Goal: Task Accomplishment & Management: Manage account settings

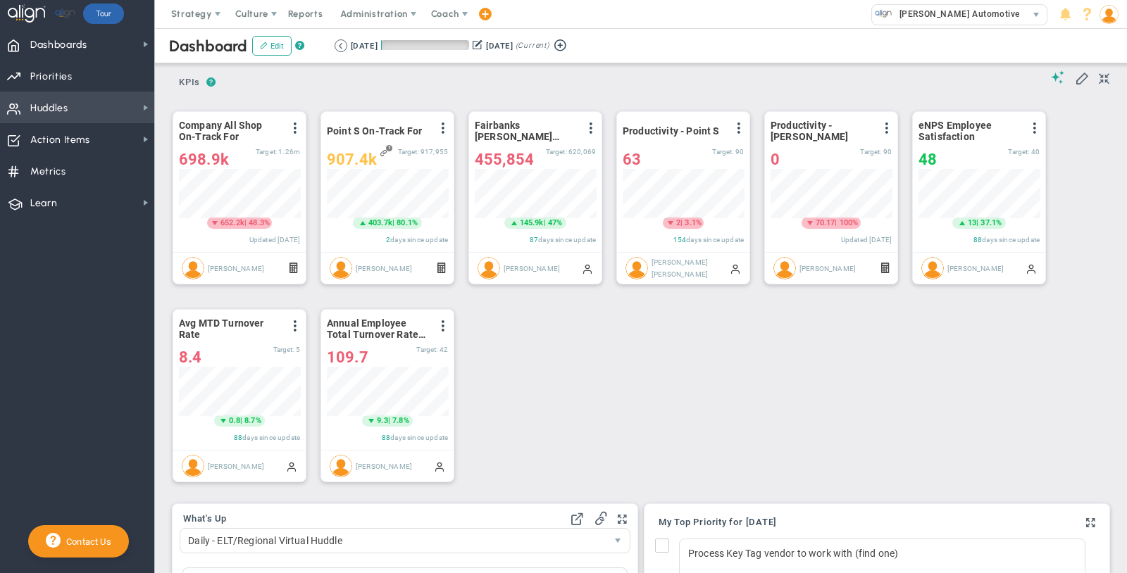
click at [73, 108] on span "Huddles Huddles" at bounding box center [77, 108] width 154 height 32
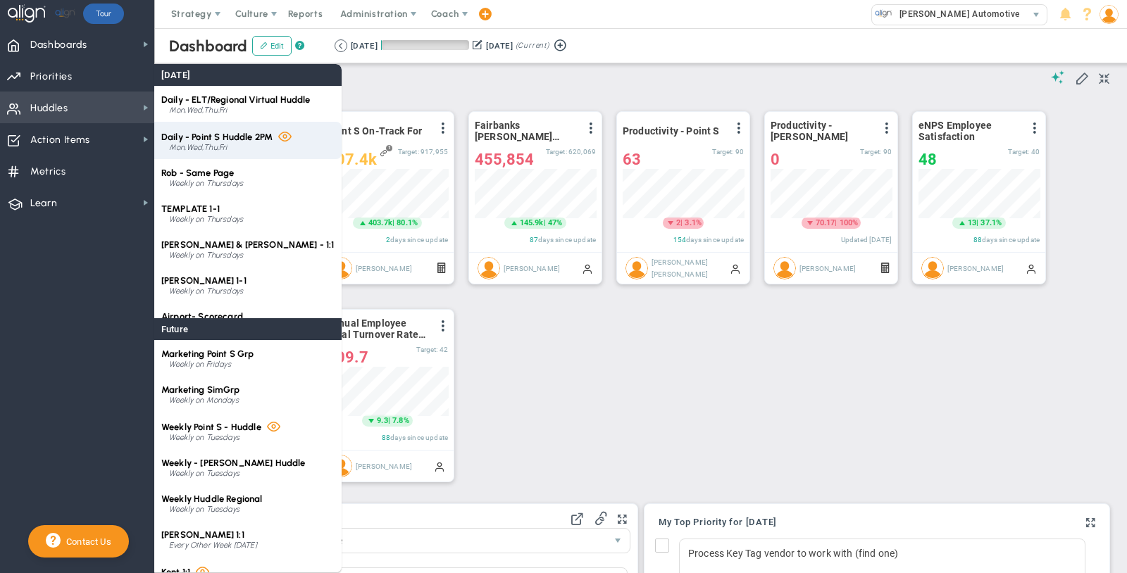
click at [237, 146] on div "Mon,Wed,Thu,Fri" at bounding box center [251, 148] width 165 height 8
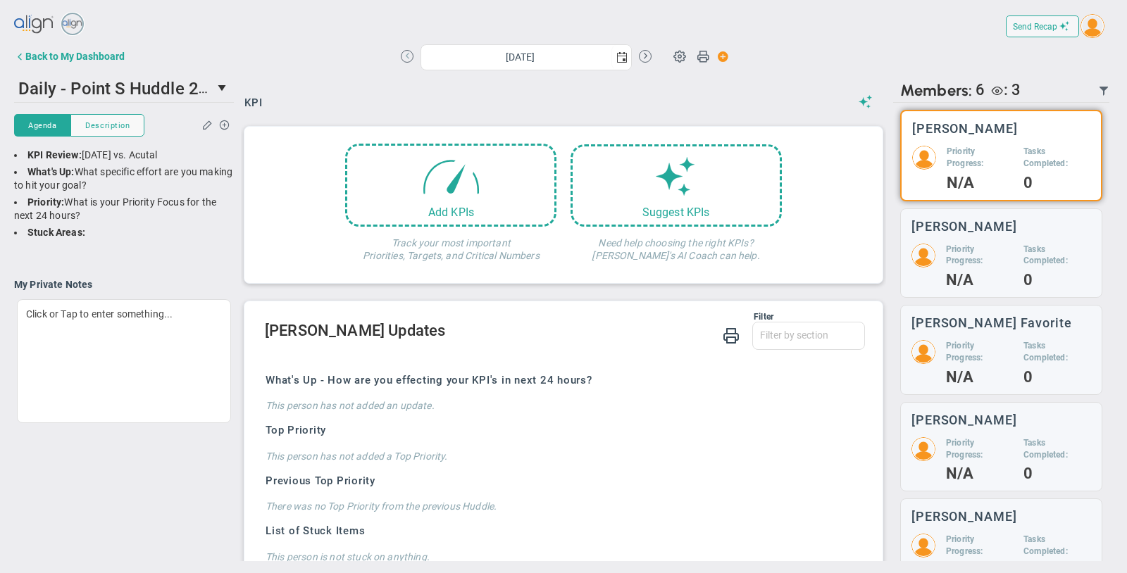
click at [403, 58] on button at bounding box center [407, 56] width 13 height 13
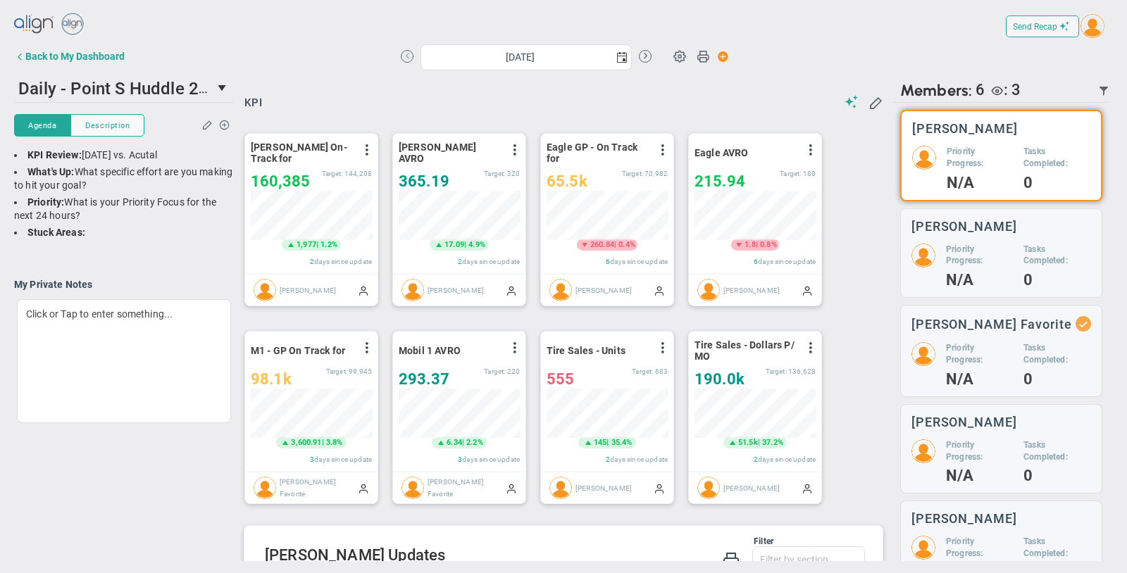
scroll to position [49, 121]
click at [403, 58] on button at bounding box center [407, 56] width 13 height 13
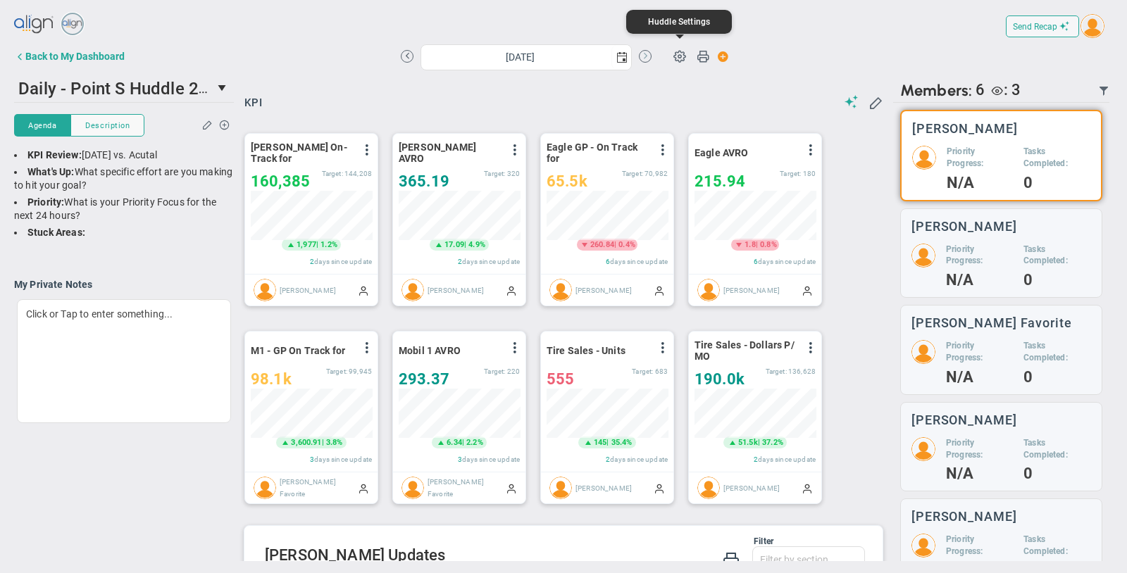
click at [651, 54] on button at bounding box center [645, 56] width 13 height 13
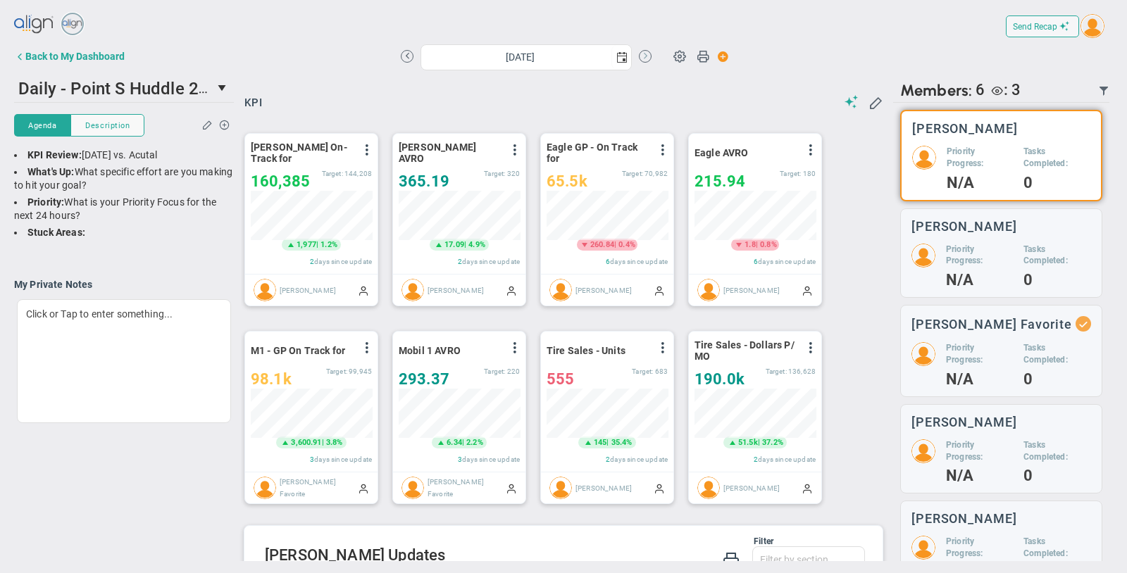
click at [645, 54] on button at bounding box center [645, 56] width 13 height 13
type input "[DATE]"
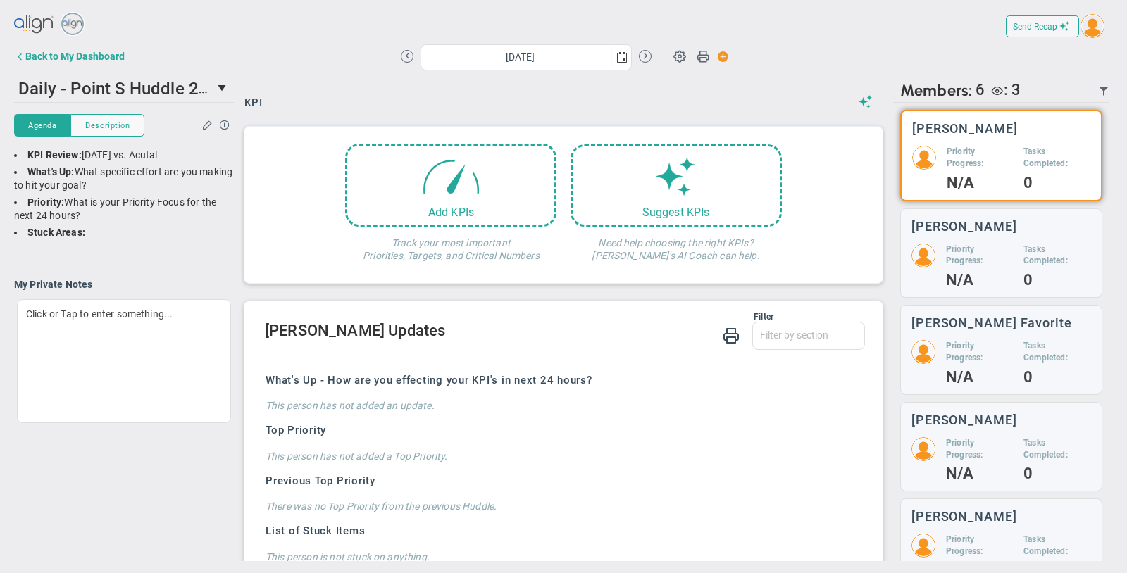
click at [283, 27] on div "Send Recap Profile Contact your Advisor Share! Become an Affiliate" at bounding box center [563, 27] width 1098 height 32
click at [454, 184] on span at bounding box center [451, 172] width 60 height 60
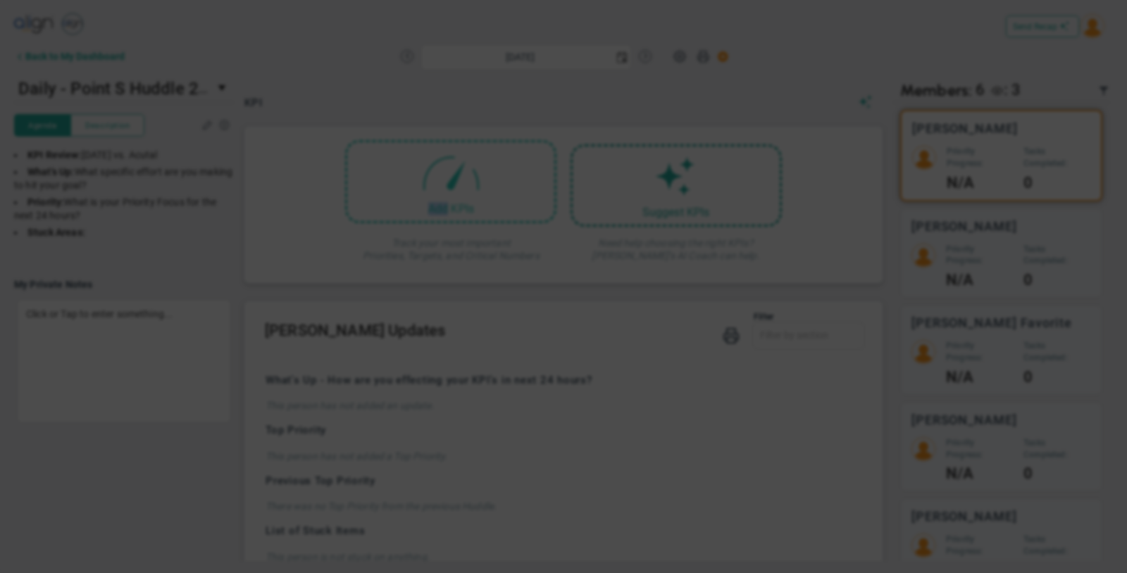
click at [454, 184] on body "Welcome to Align! You are currently logged into a sandbox company. Your sandbox…" at bounding box center [563, 286] width 1127 height 573
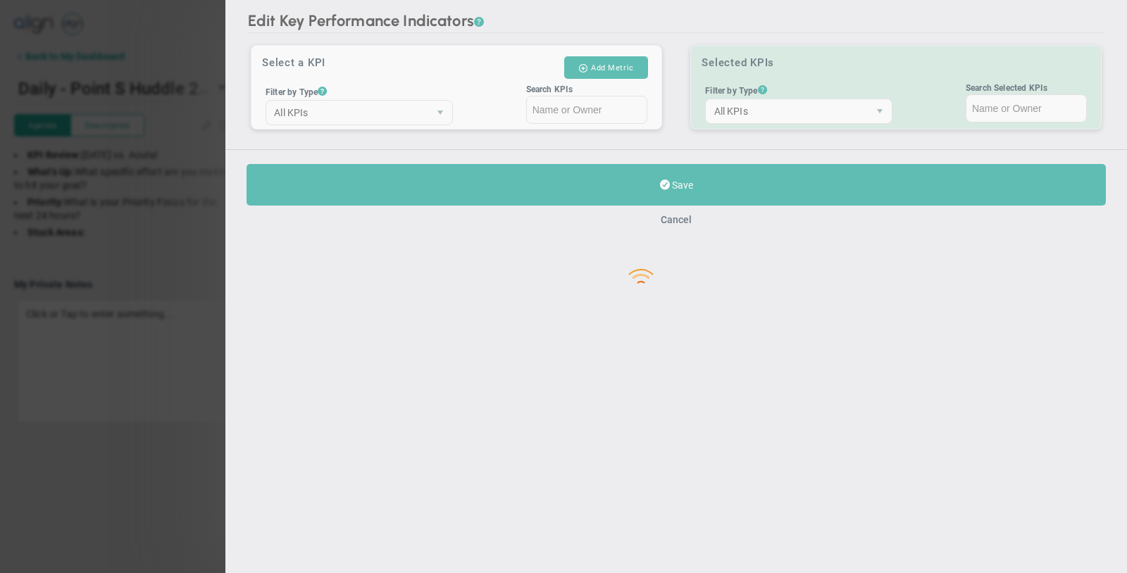
click at [572, 106] on div at bounding box center [675, 268] width 901 height 573
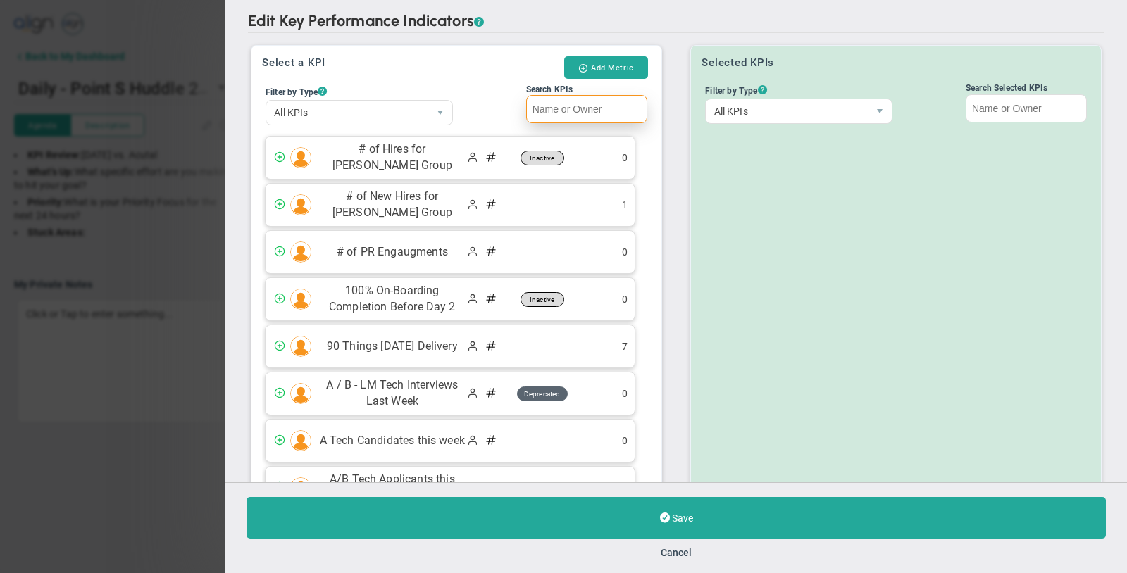
click at [551, 114] on input "Search KPIs" at bounding box center [586, 109] width 121 height 28
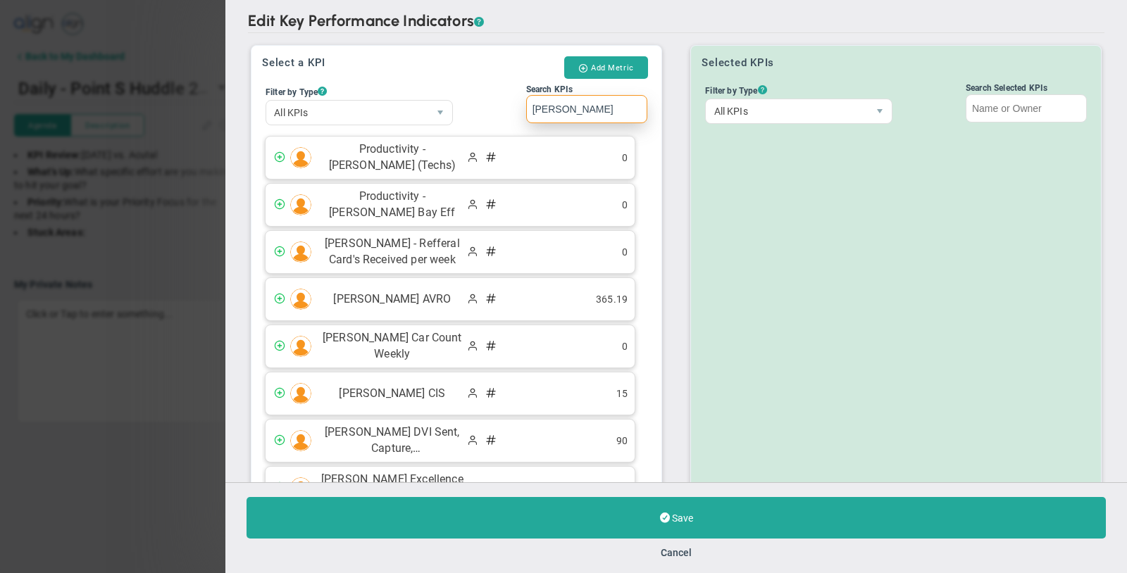
type input "[PERSON_NAME] g"
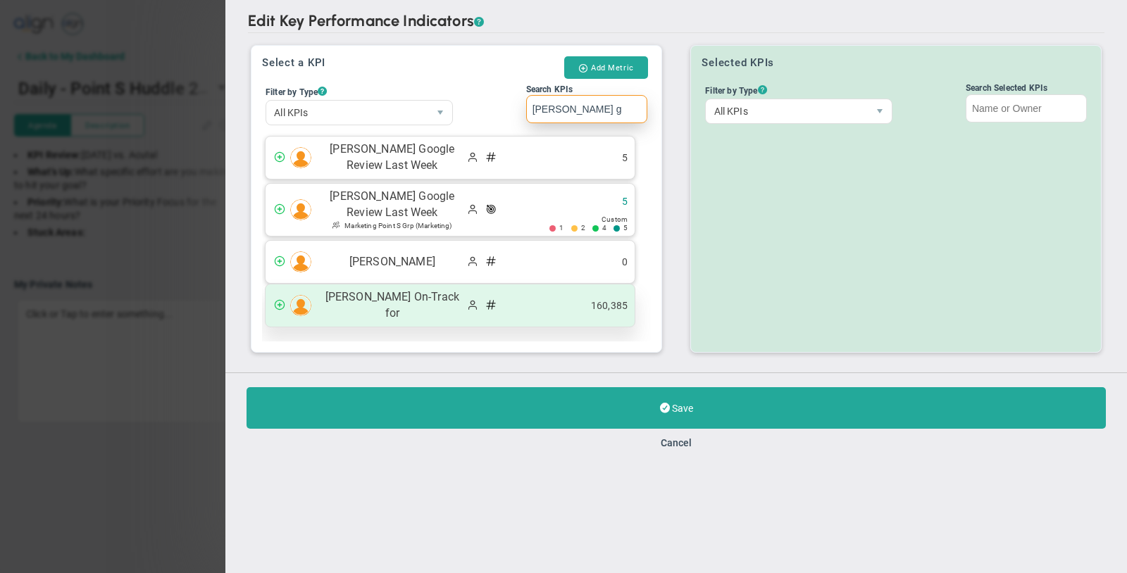
click at [397, 304] on span "[PERSON_NAME] On-Track for" at bounding box center [392, 305] width 148 height 32
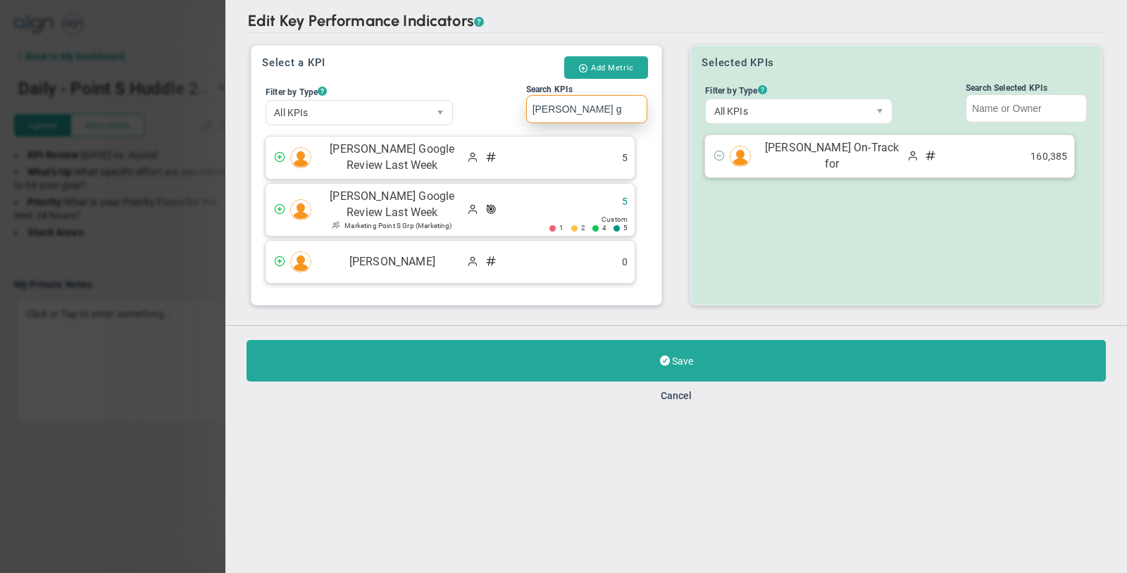
click at [580, 110] on input "[PERSON_NAME] g" at bounding box center [586, 109] width 121 height 28
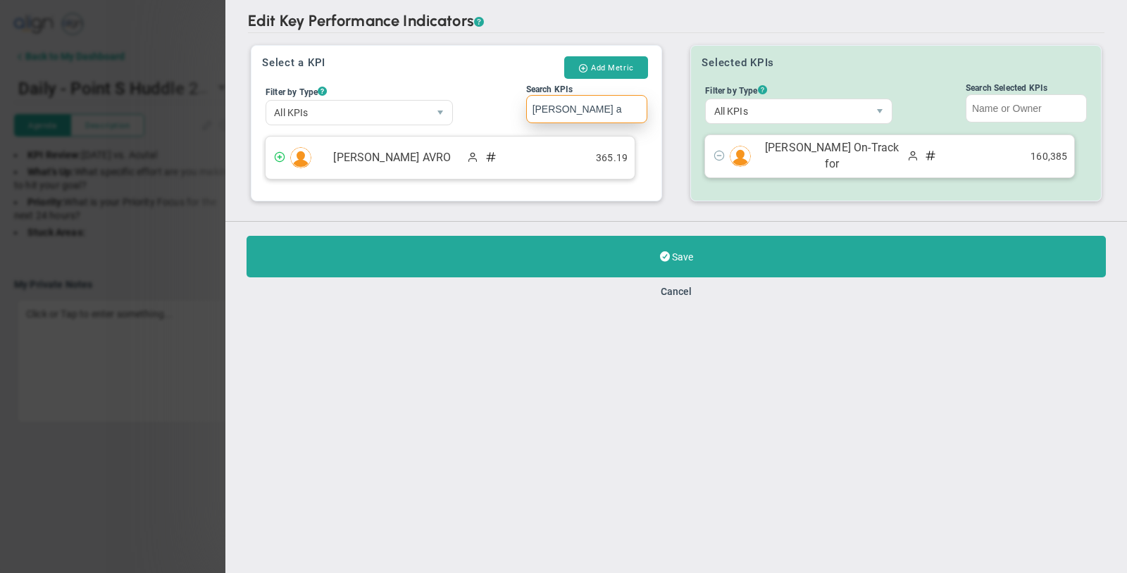
type input "[PERSON_NAME]"
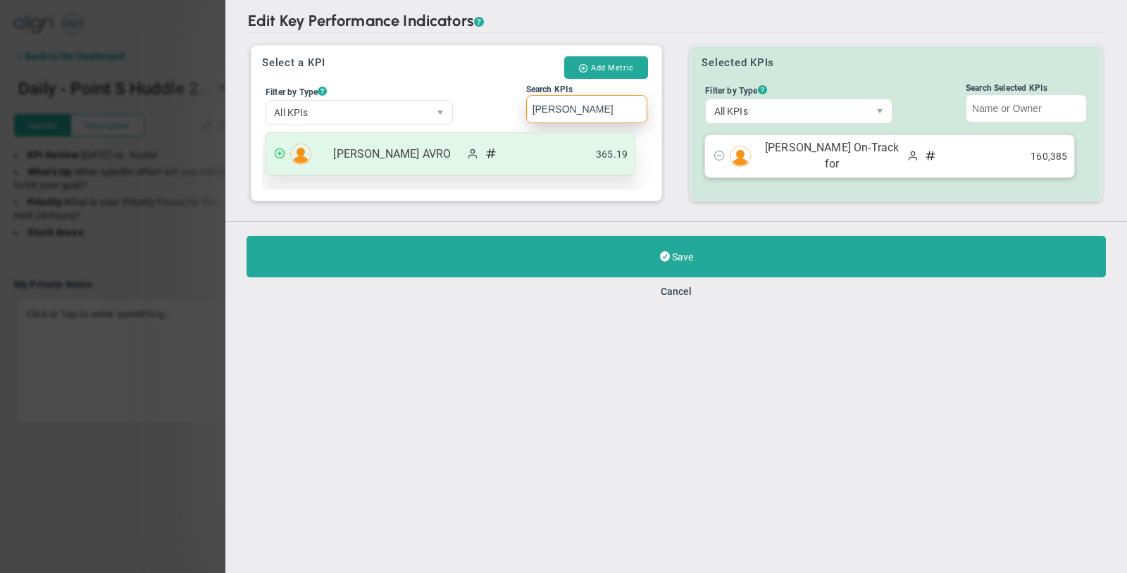
click at [383, 158] on span "[PERSON_NAME] AVRO" at bounding box center [392, 154] width 148 height 16
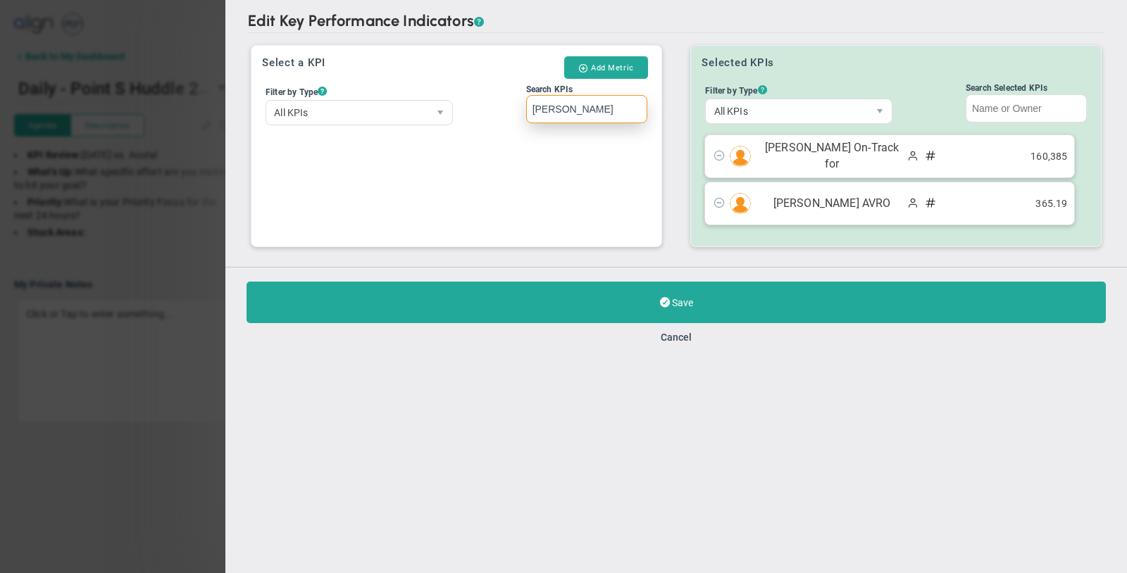
click at [582, 108] on input "[PERSON_NAME]" at bounding box center [586, 109] width 121 height 28
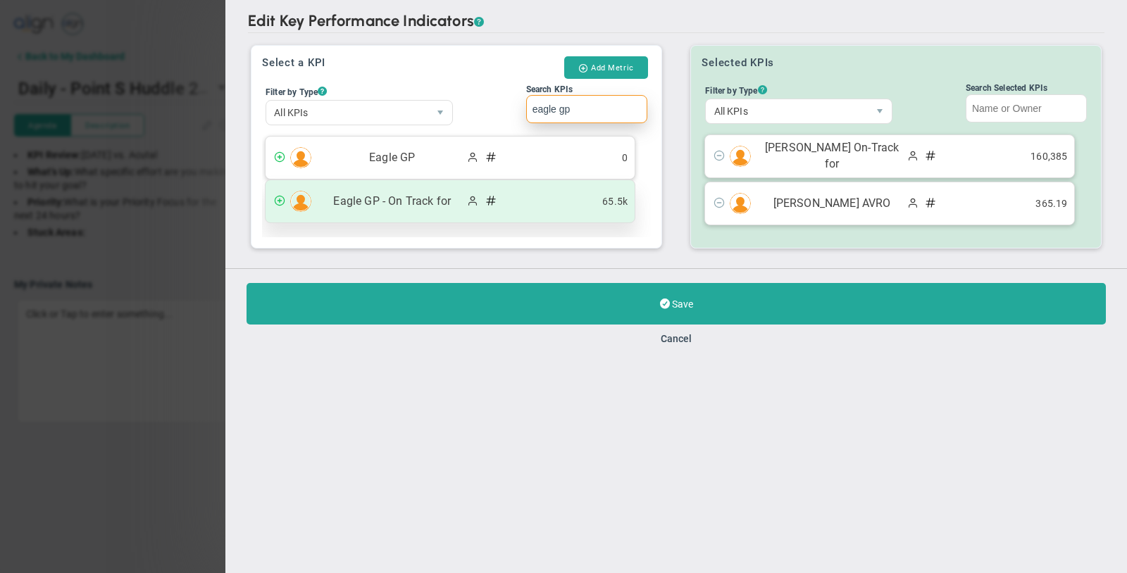
click at [434, 200] on span "Eagle GP - On Track for" at bounding box center [392, 202] width 148 height 16
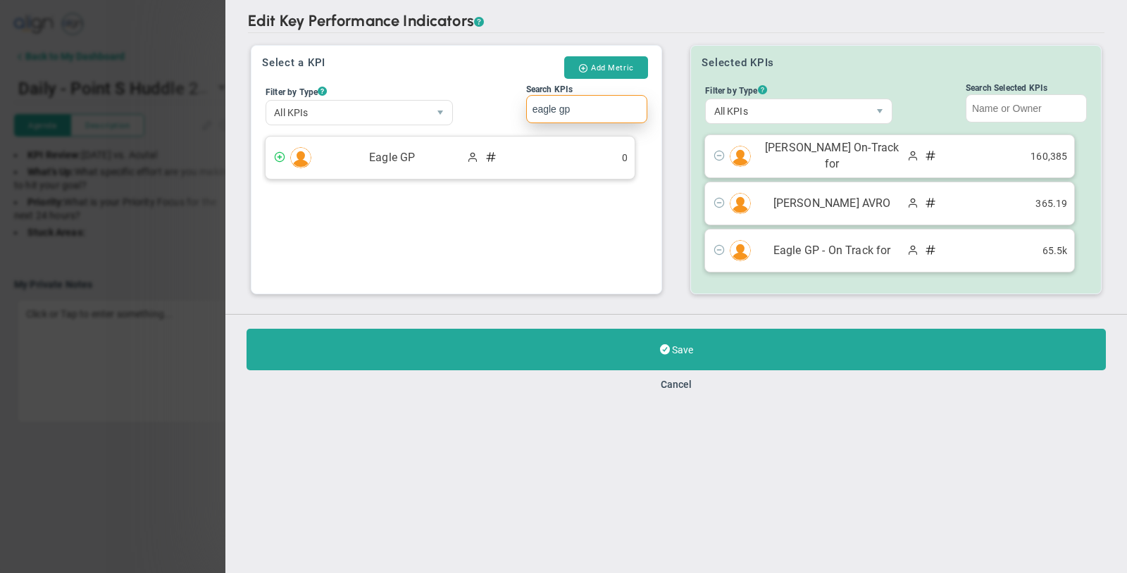
click at [582, 122] on input "eagle gp" at bounding box center [586, 109] width 121 height 28
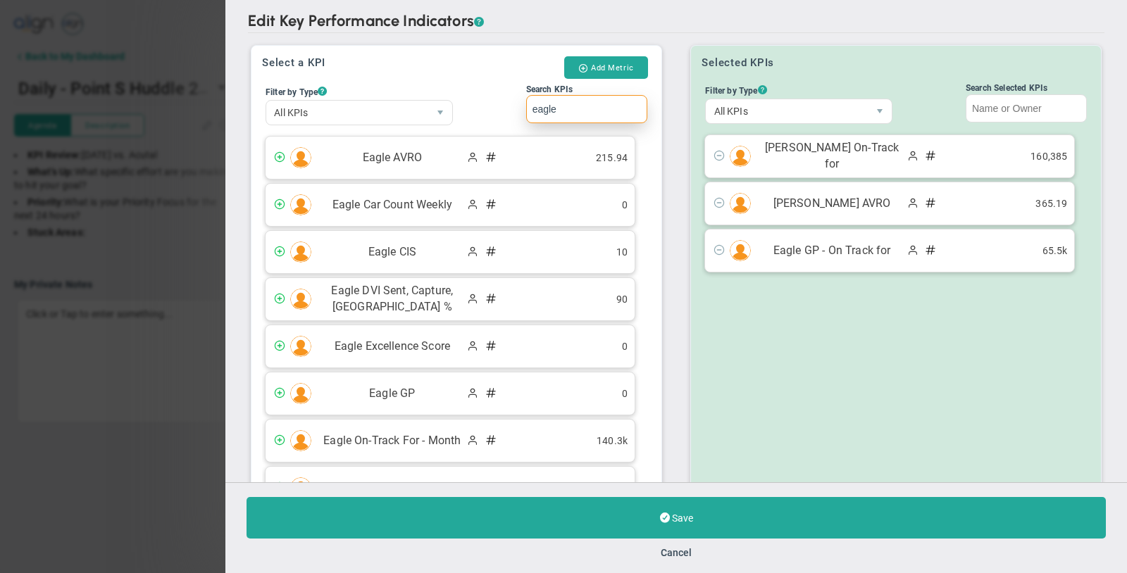
type input "eagle a"
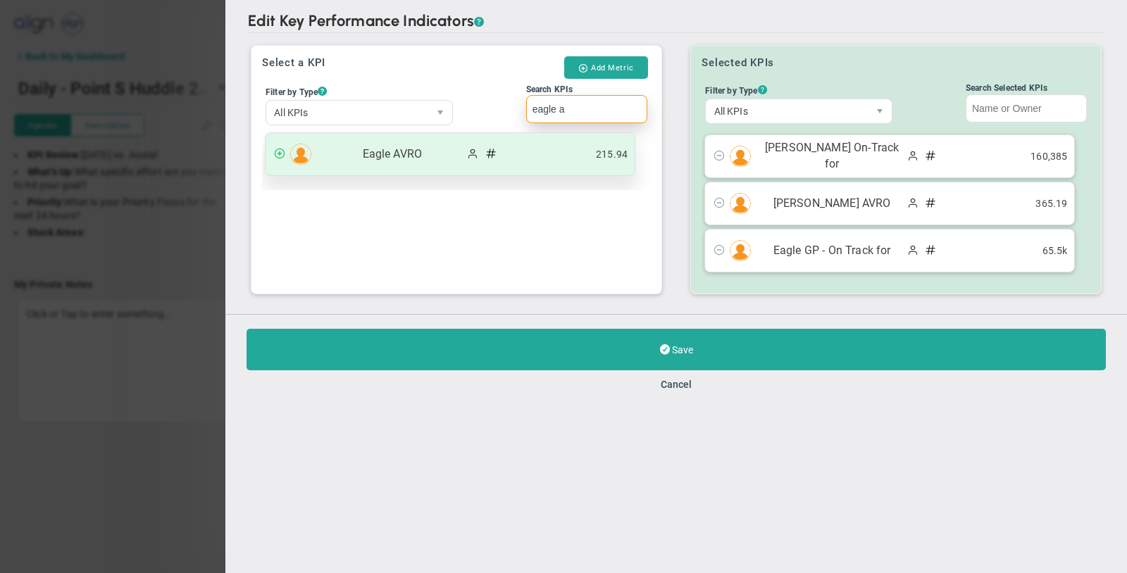
click at [515, 149] on div "Eagle AVRO 215.94" at bounding box center [449, 154] width 369 height 42
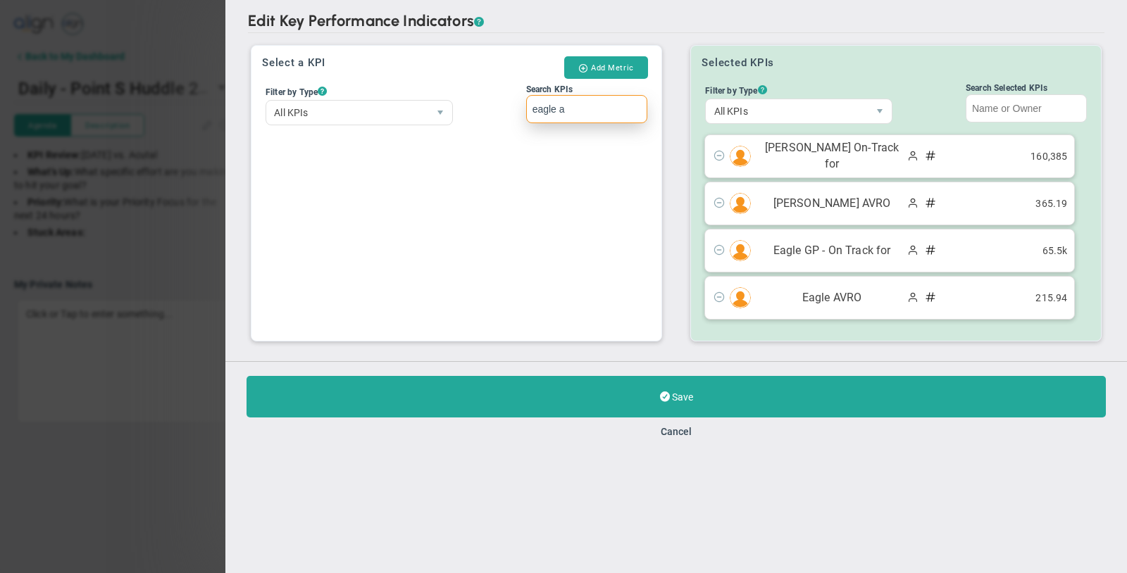
click at [575, 101] on input "eagle a" at bounding box center [586, 109] width 121 height 28
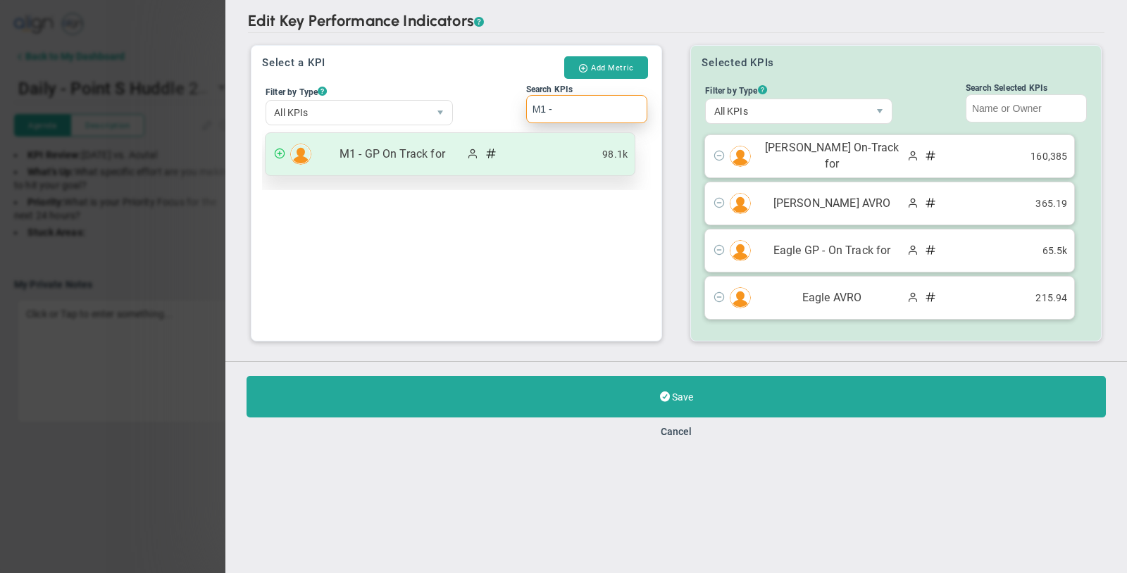
click at [394, 159] on span "M1 - GP On Track for" at bounding box center [392, 154] width 148 height 16
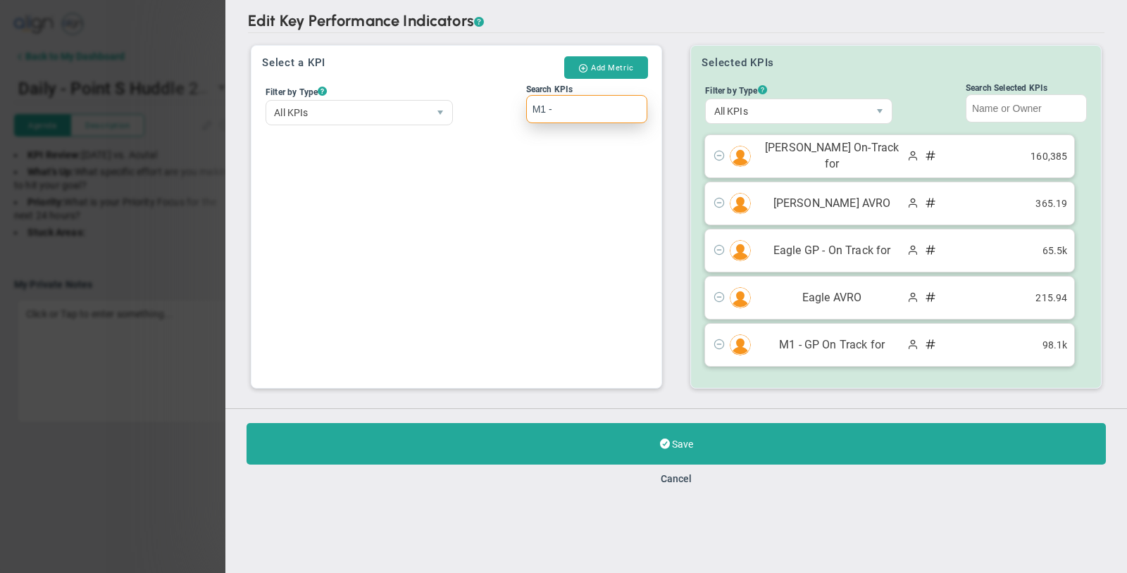
click at [567, 115] on input "M1 -" at bounding box center [586, 109] width 121 height 28
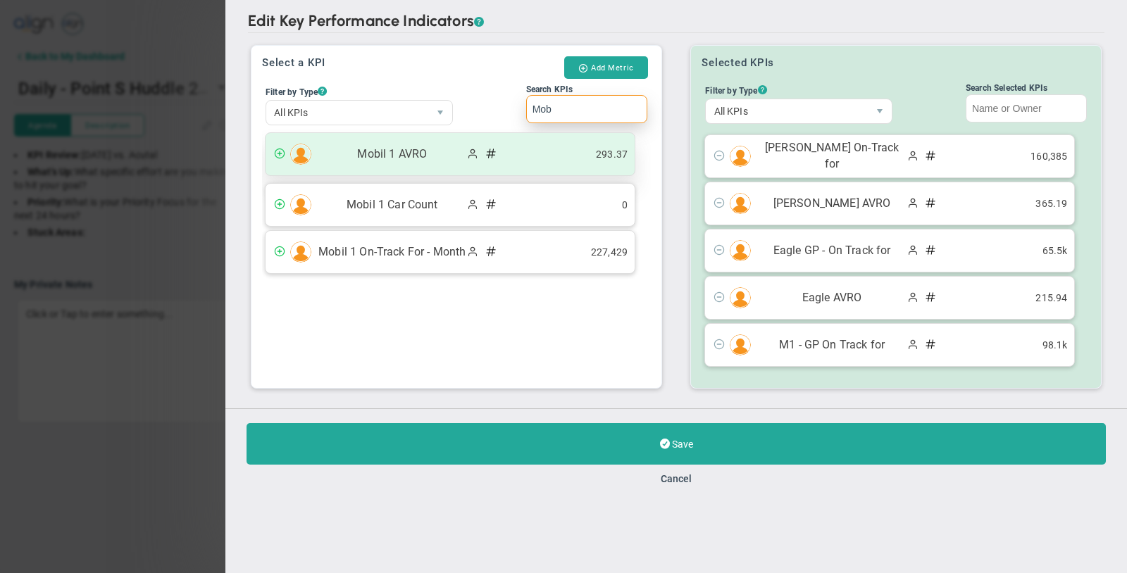
click at [401, 153] on span "Mobil 1 AVRO" at bounding box center [392, 154] width 148 height 16
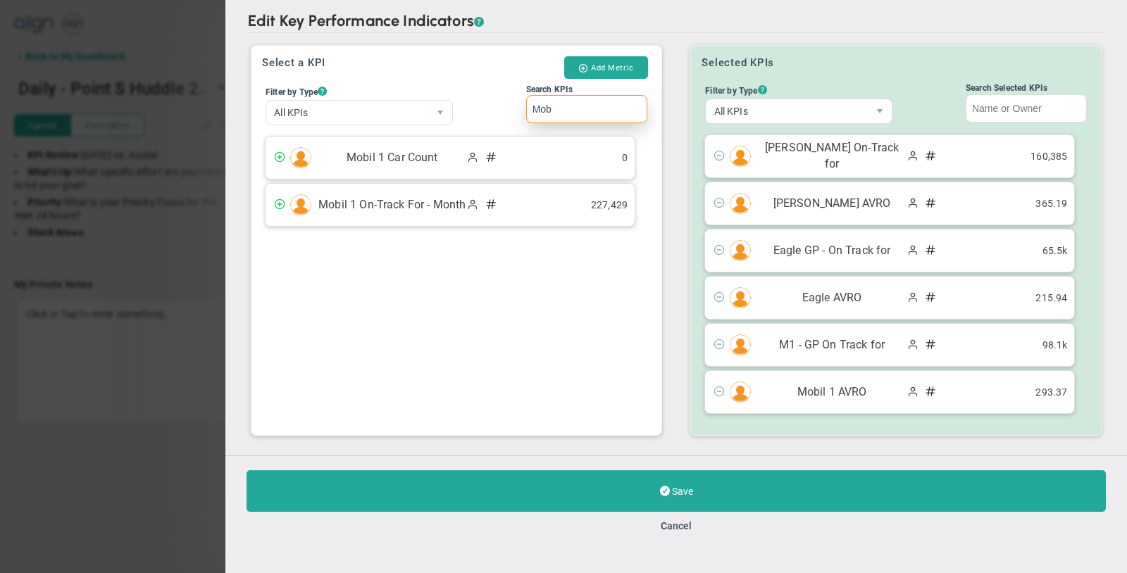
click at [580, 113] on input "Mob" at bounding box center [586, 109] width 121 height 28
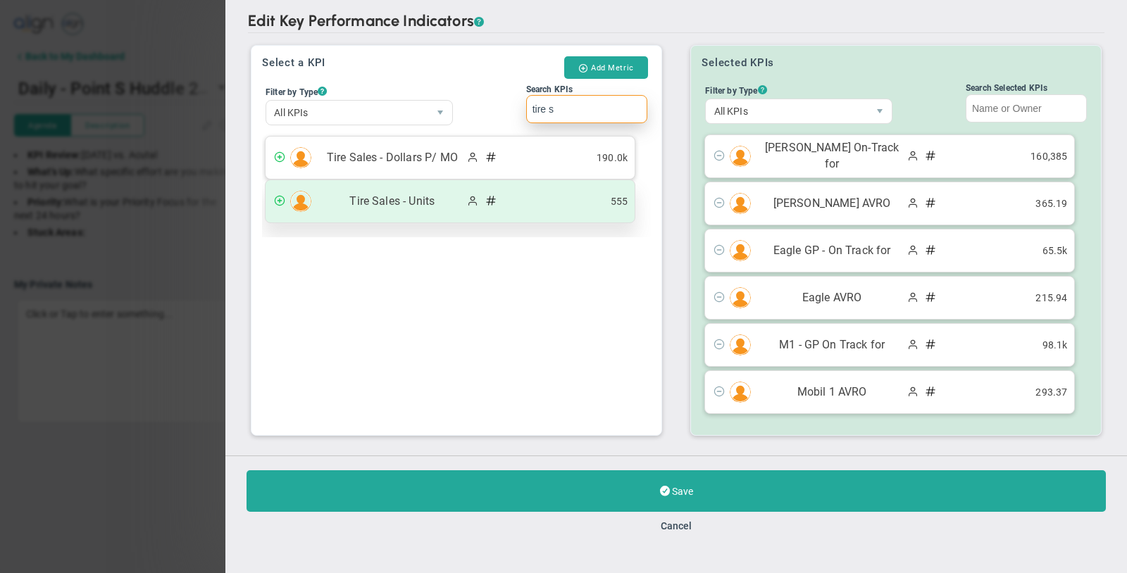
click at [415, 198] on span "Tire Sales - Units" at bounding box center [392, 202] width 148 height 16
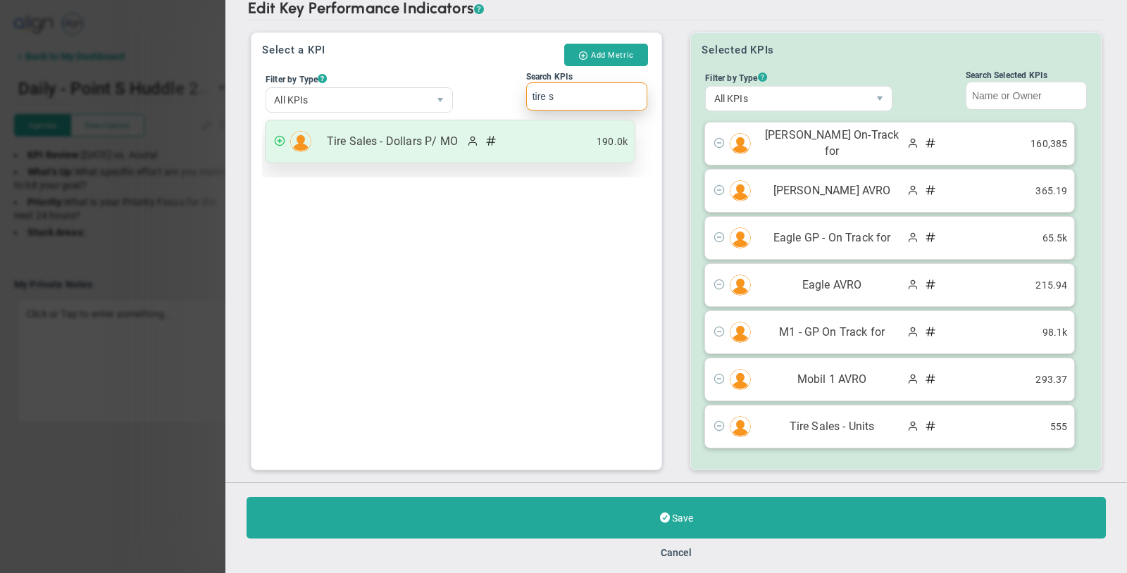
click at [415, 144] on span "Tire Sales - Dollars P/ MO" at bounding box center [392, 142] width 148 height 16
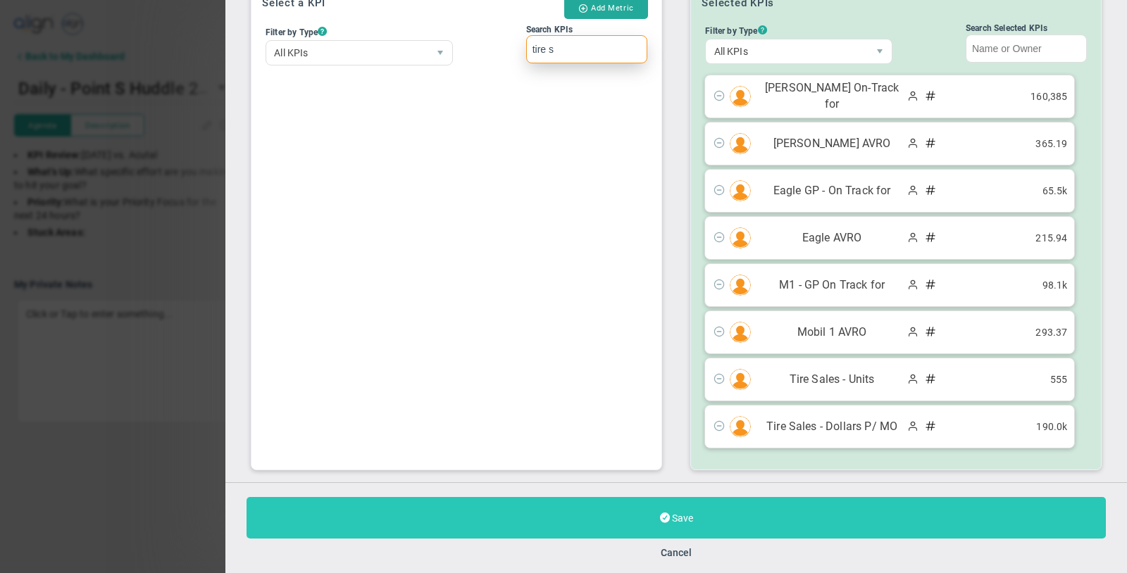
type input "tire s"
click at [585, 506] on button "Save" at bounding box center [675, 518] width 859 height 42
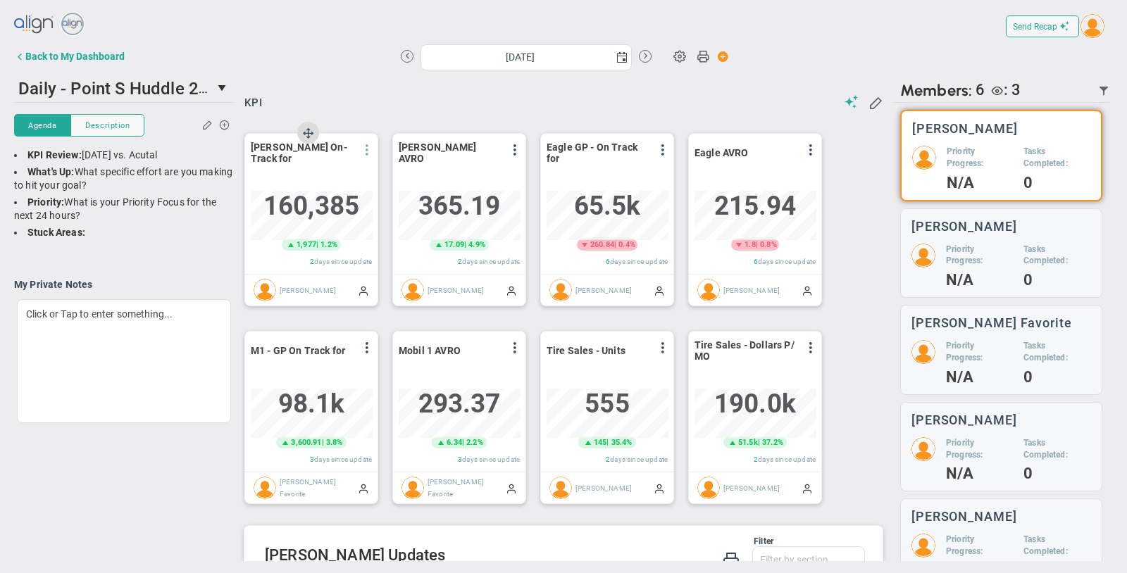
click at [368, 151] on span at bounding box center [366, 149] width 11 height 11
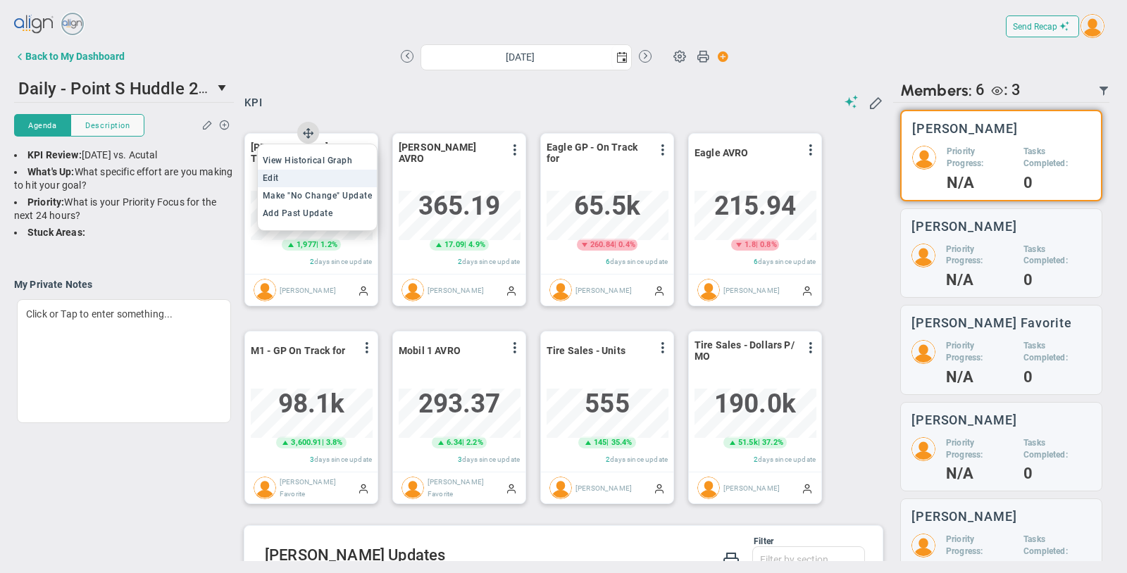
click at [313, 180] on li "Edit" at bounding box center [318, 179] width 120 height 18
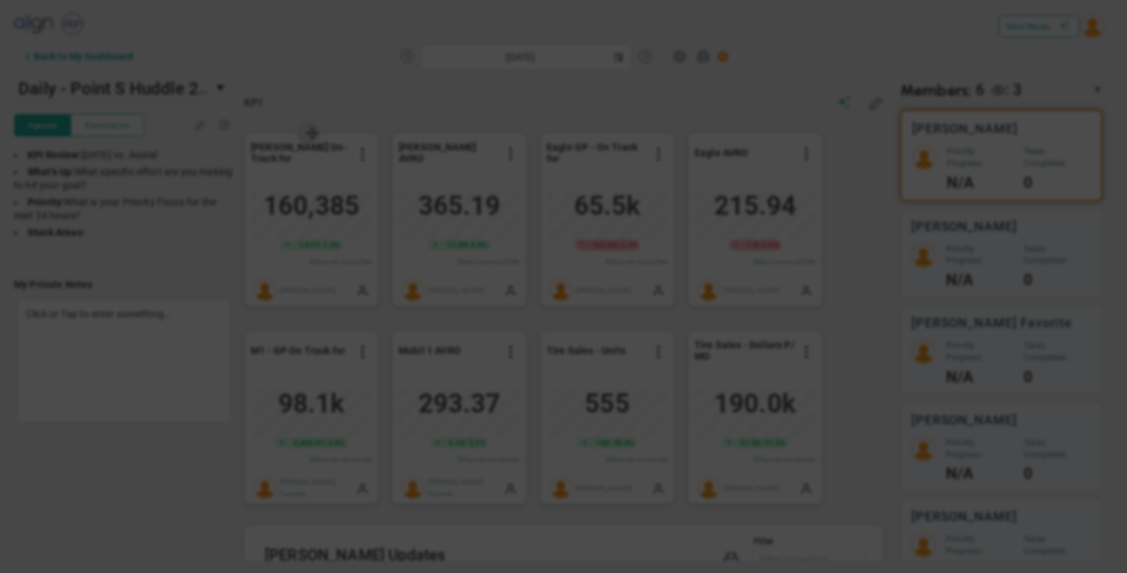
type input "[DATE]"
radio input "true"
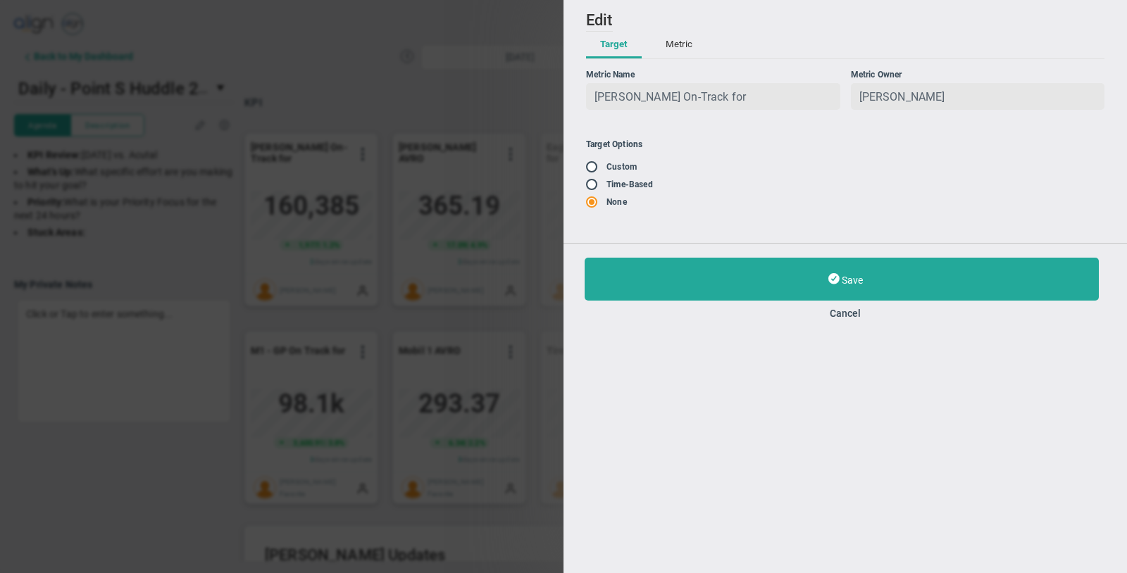
click at [597, 163] on input "radio" at bounding box center [596, 167] width 14 height 11
radio input "true"
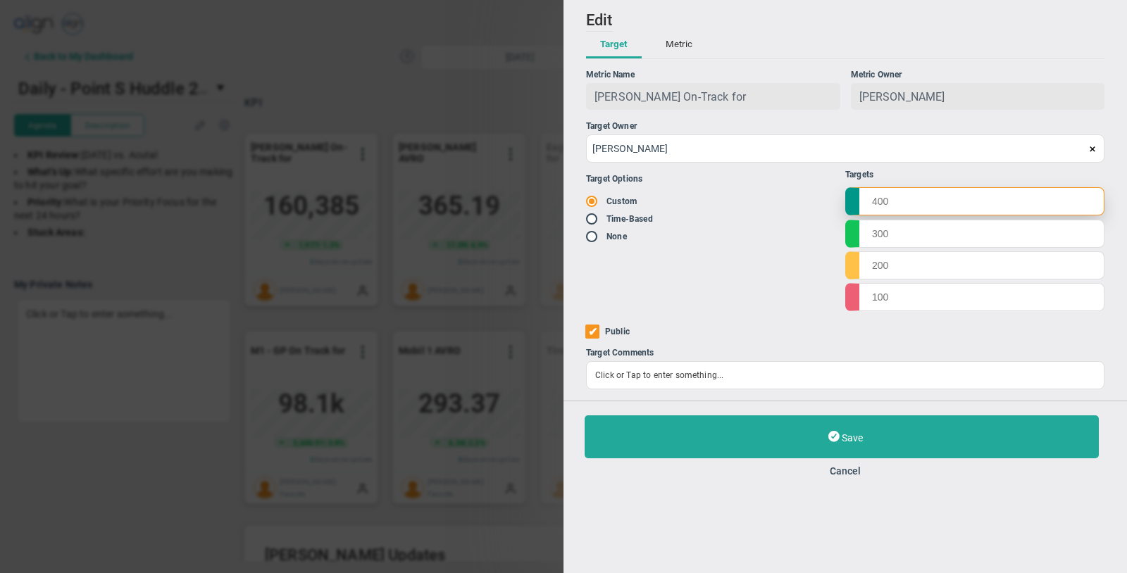
click at [934, 209] on input "text" at bounding box center [974, 201] width 259 height 28
paste input "170000"
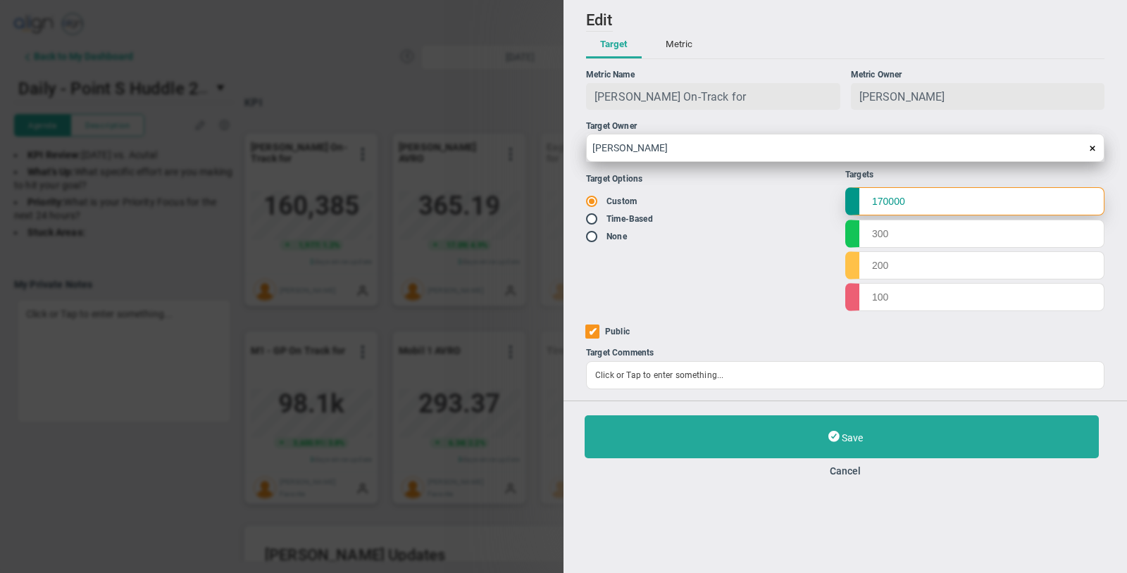
type input "170000"
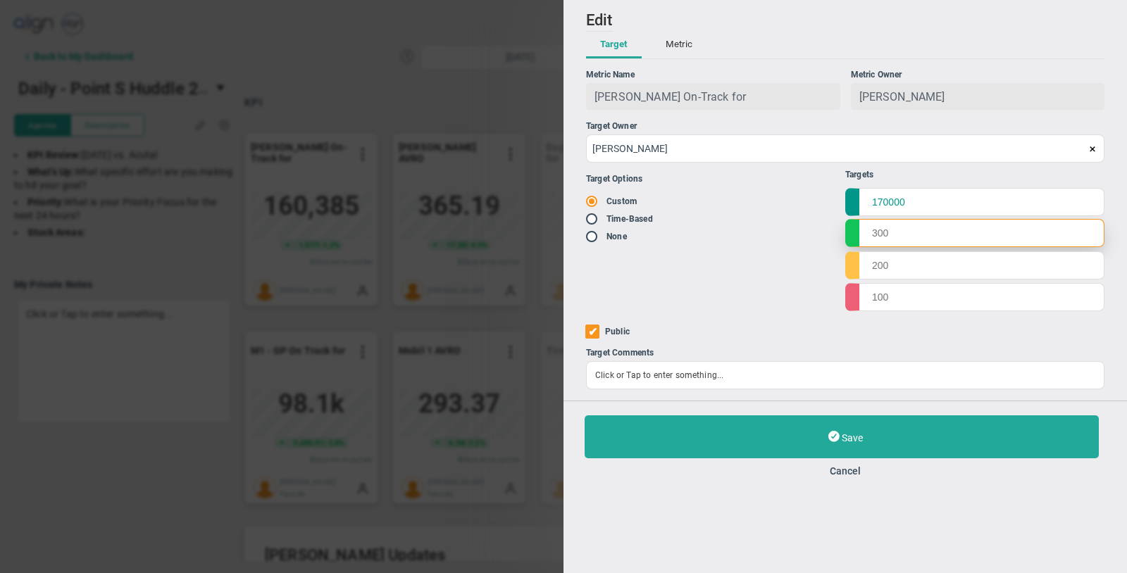
click at [917, 242] on input "text" at bounding box center [974, 233] width 259 height 28
paste input "144208"
type input "144208"
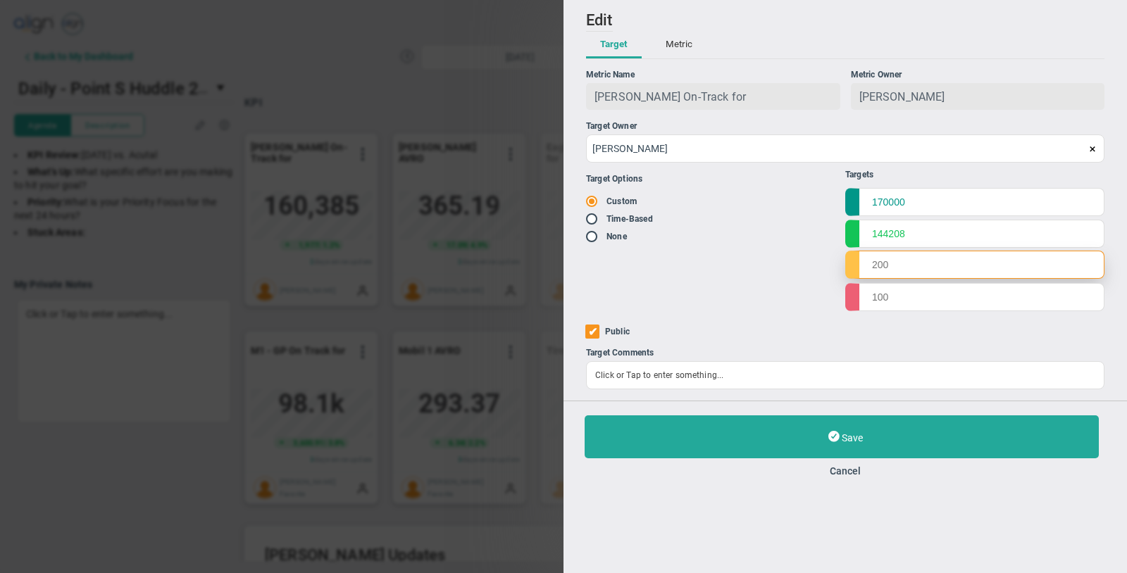
click at [880, 261] on input "text" at bounding box center [974, 265] width 259 height 28
paste input "134208"
type input "134208"
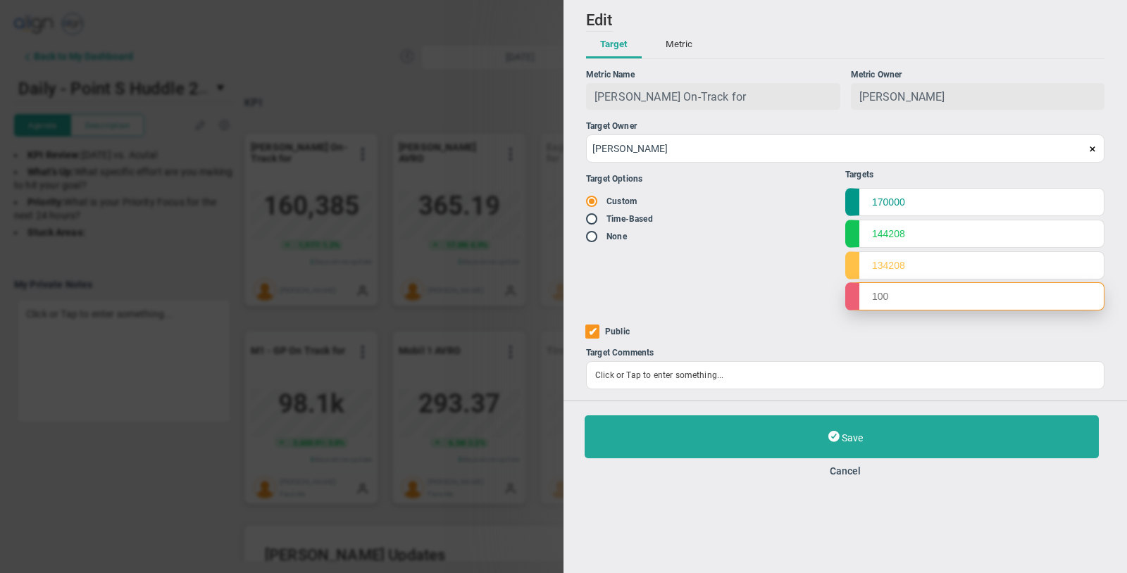
click at [881, 287] on input "text" at bounding box center [974, 296] width 259 height 28
paste input "124208"
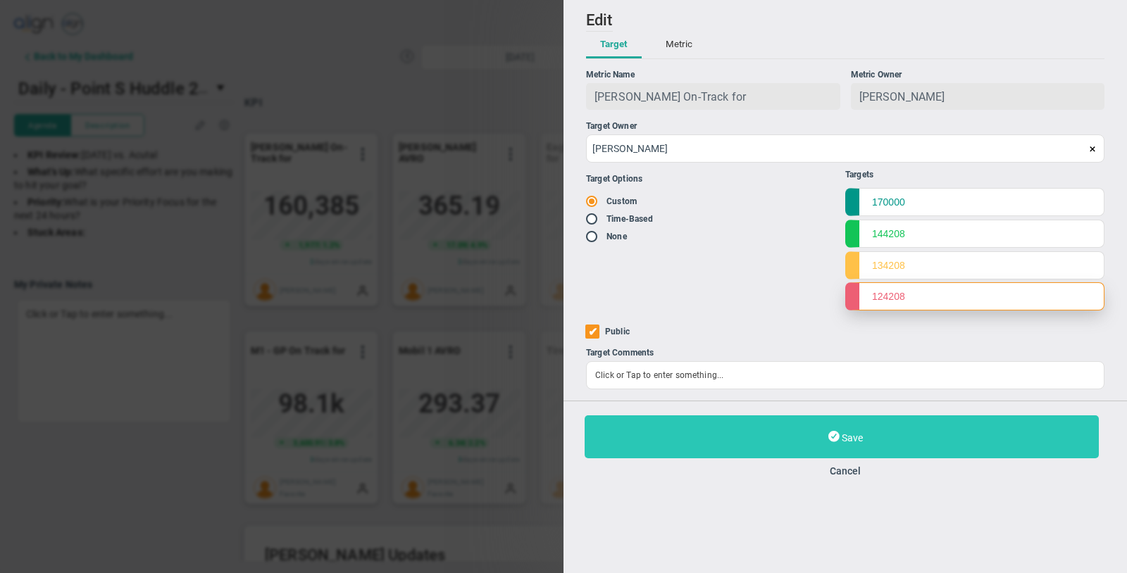
type input "124208"
click at [920, 432] on button "Save" at bounding box center [841, 436] width 514 height 43
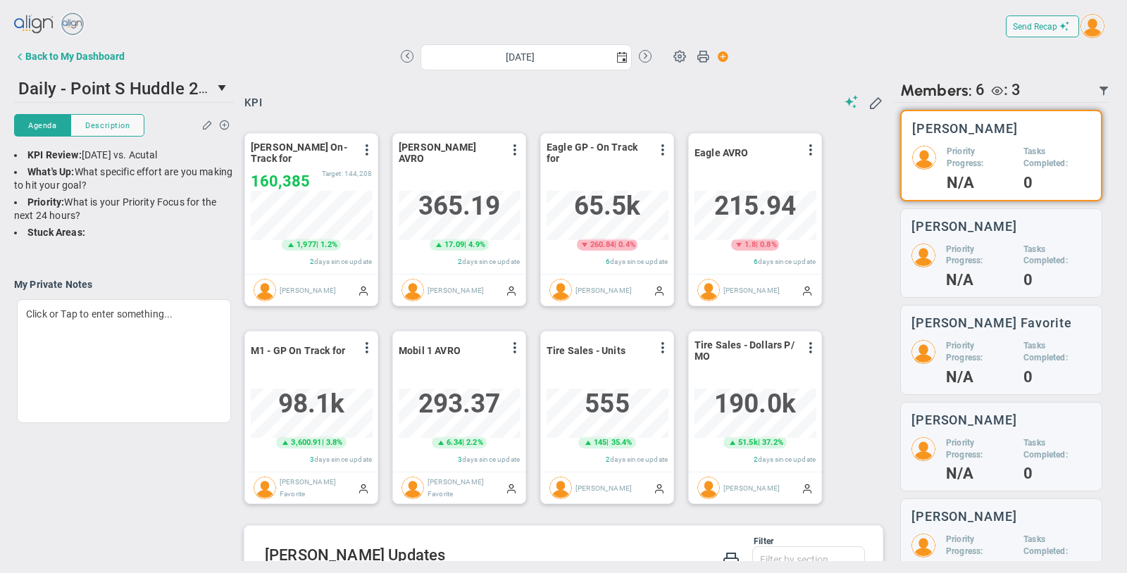
scroll to position [49, 121]
click at [513, 152] on span at bounding box center [514, 149] width 11 height 11
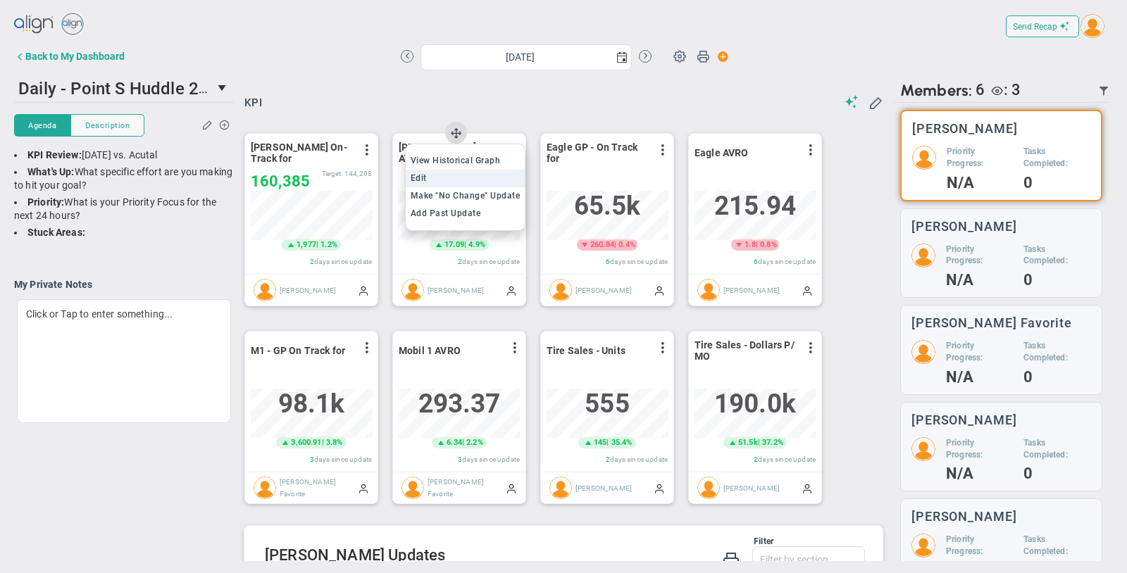
click at [485, 180] on li "Edit" at bounding box center [466, 179] width 120 height 18
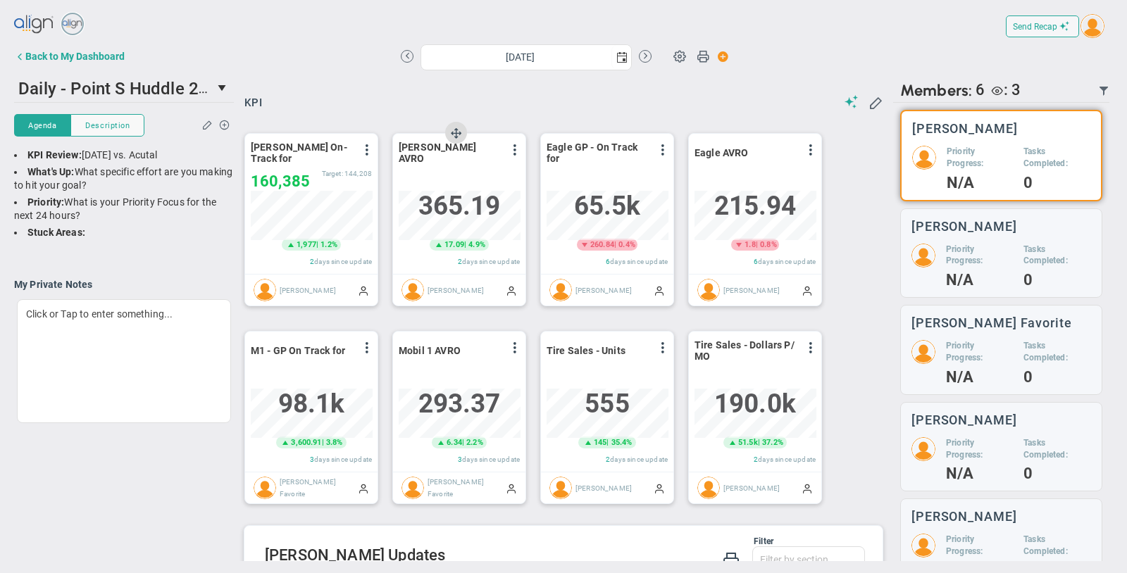
type input "[DATE]"
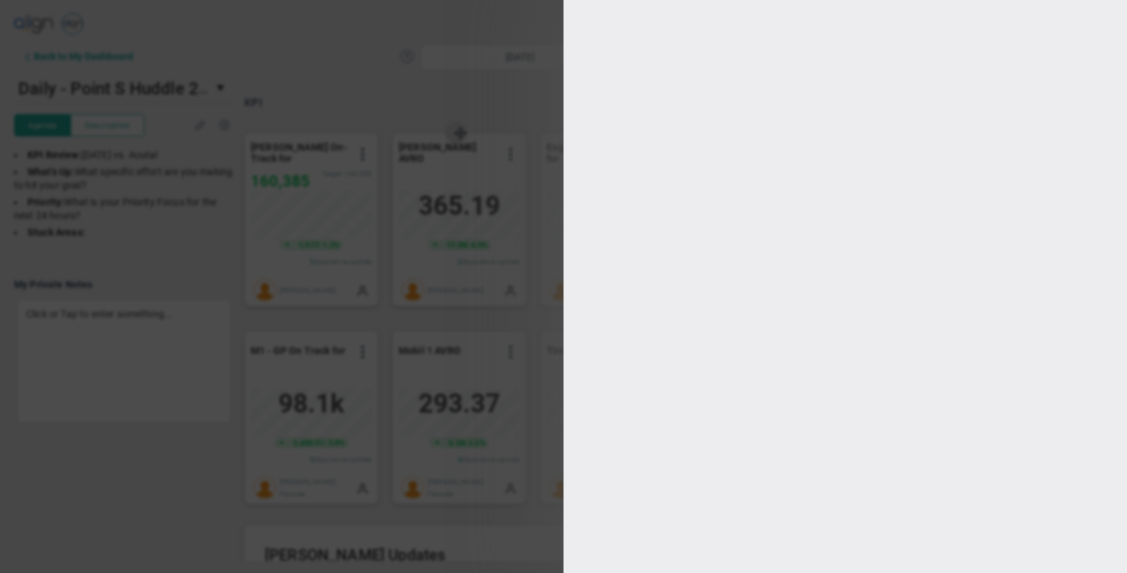
type input "[PERSON_NAME]"
checkbox input "true"
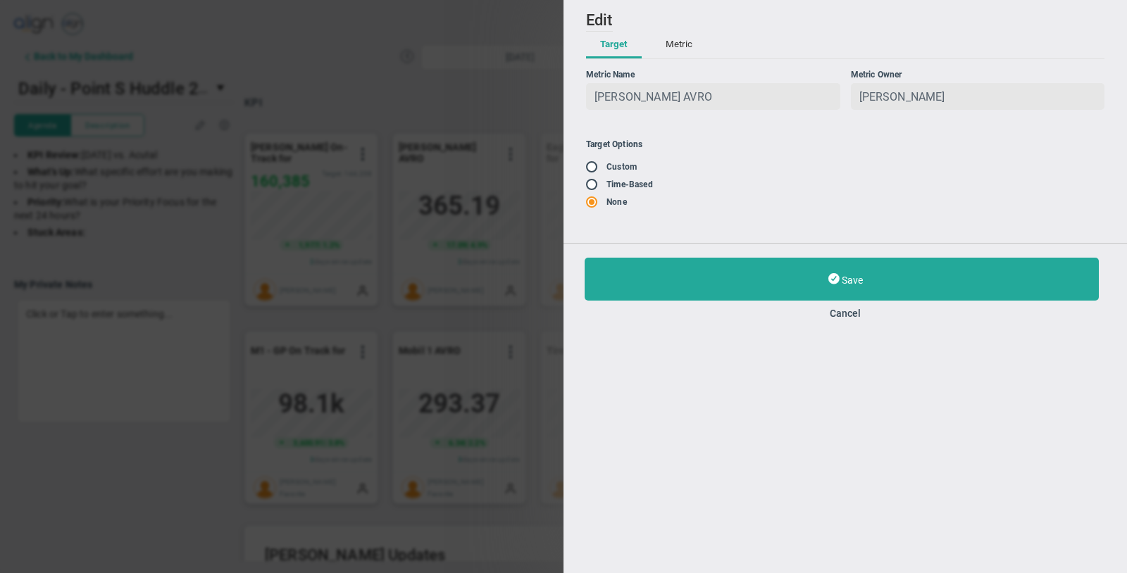
click at [595, 184] on input "radio" at bounding box center [596, 185] width 14 height 11
radio input "true"
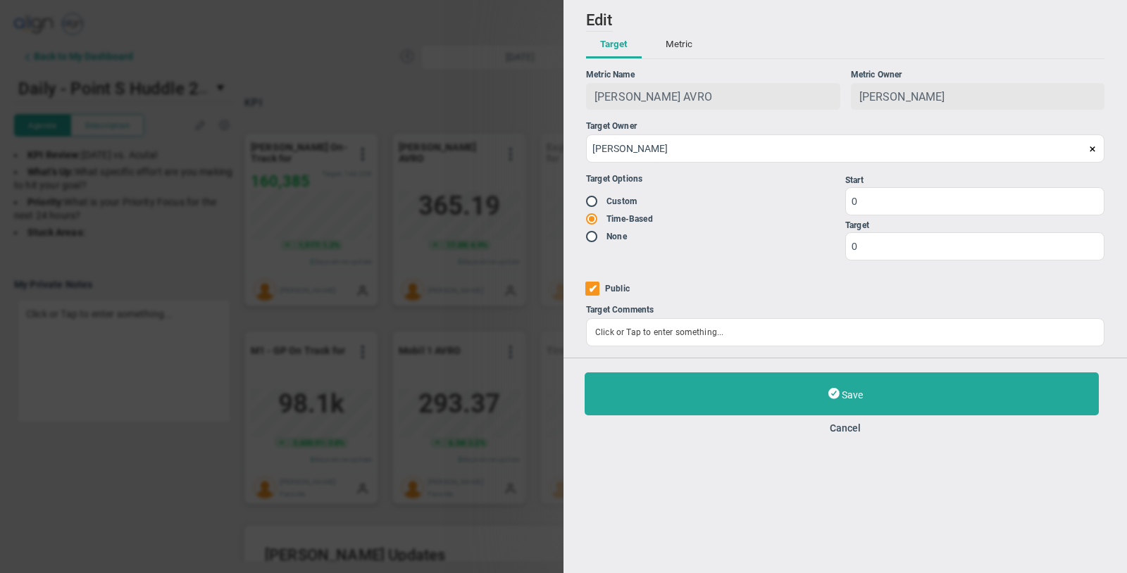
click at [589, 195] on span at bounding box center [593, 200] width 14 height 11
click at [589, 201] on input "radio" at bounding box center [596, 201] width 14 height 11
radio input "true"
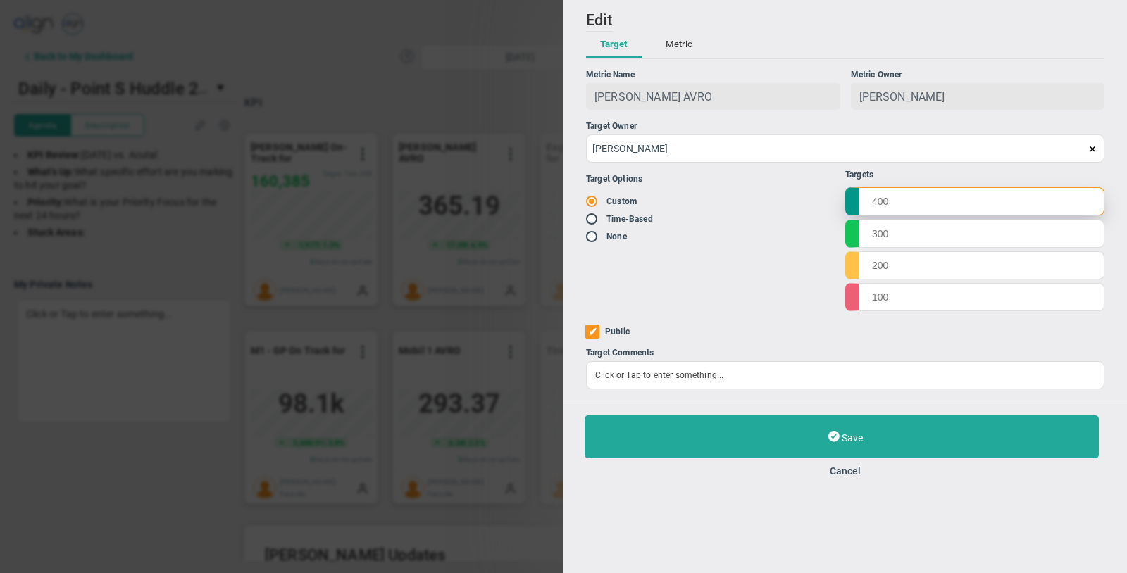
click at [924, 203] on input "text" at bounding box center [974, 201] width 259 height 28
click at [665, 42] on button "Metric" at bounding box center [678, 45] width 55 height 27
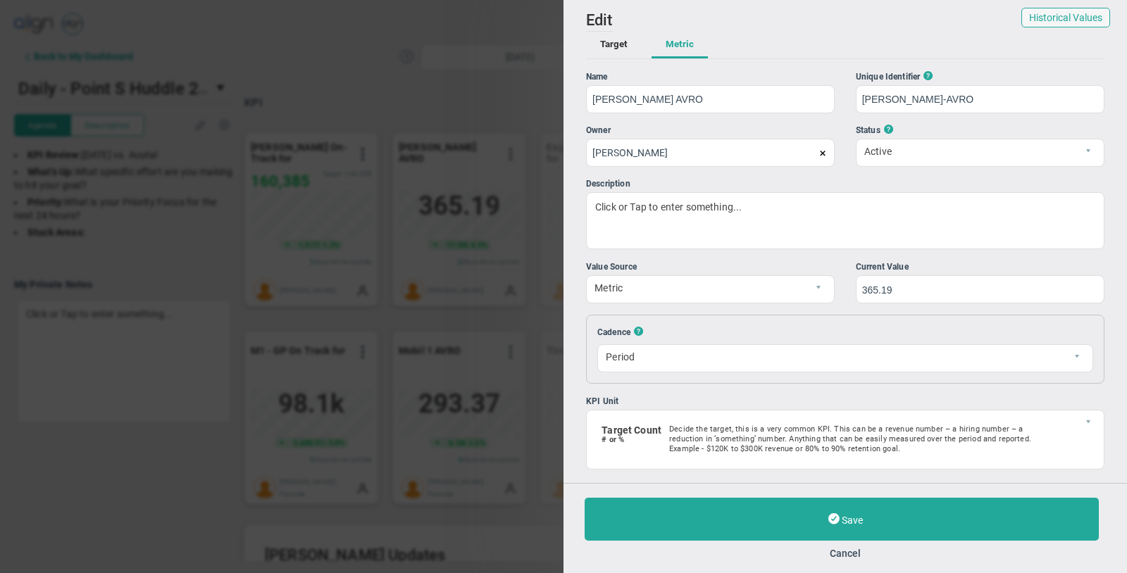
click at [615, 49] on button "Target" at bounding box center [614, 45] width 56 height 27
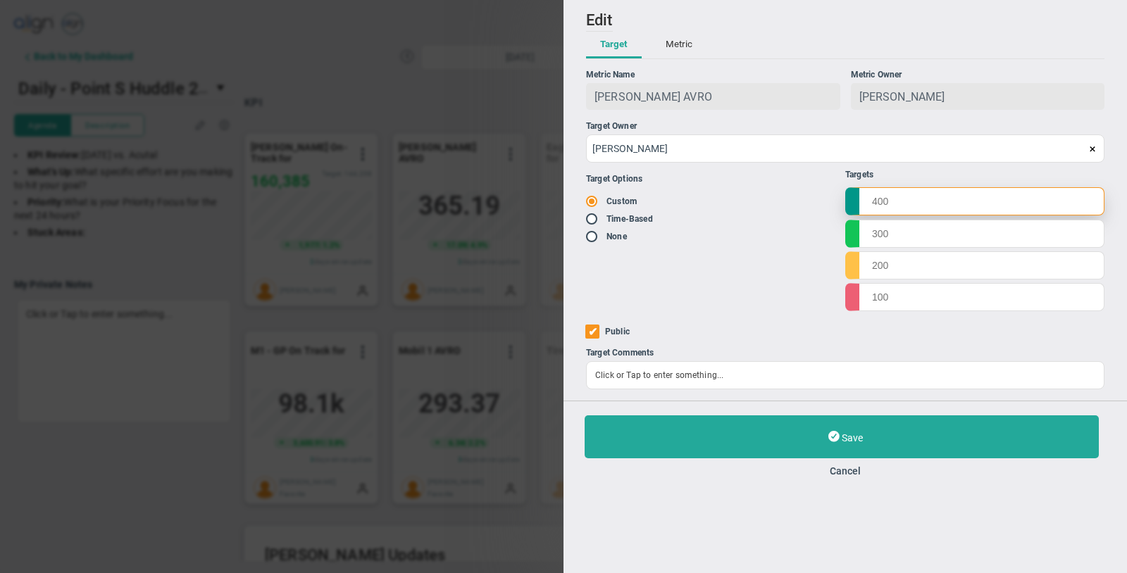
click at [885, 193] on input "text" at bounding box center [974, 201] width 259 height 28
type input "360"
type input "320"
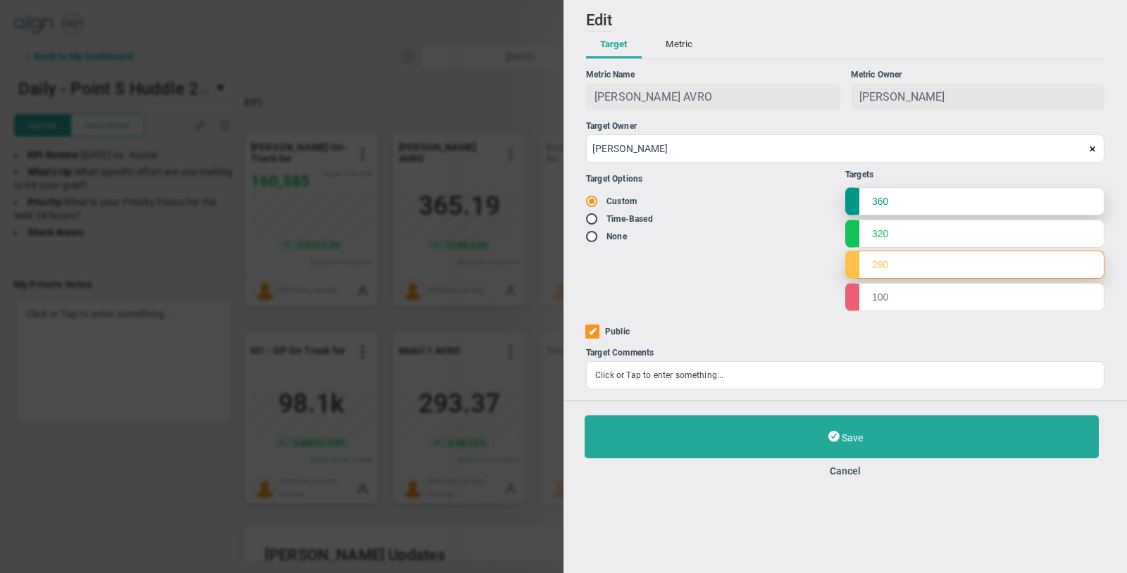
type input "280"
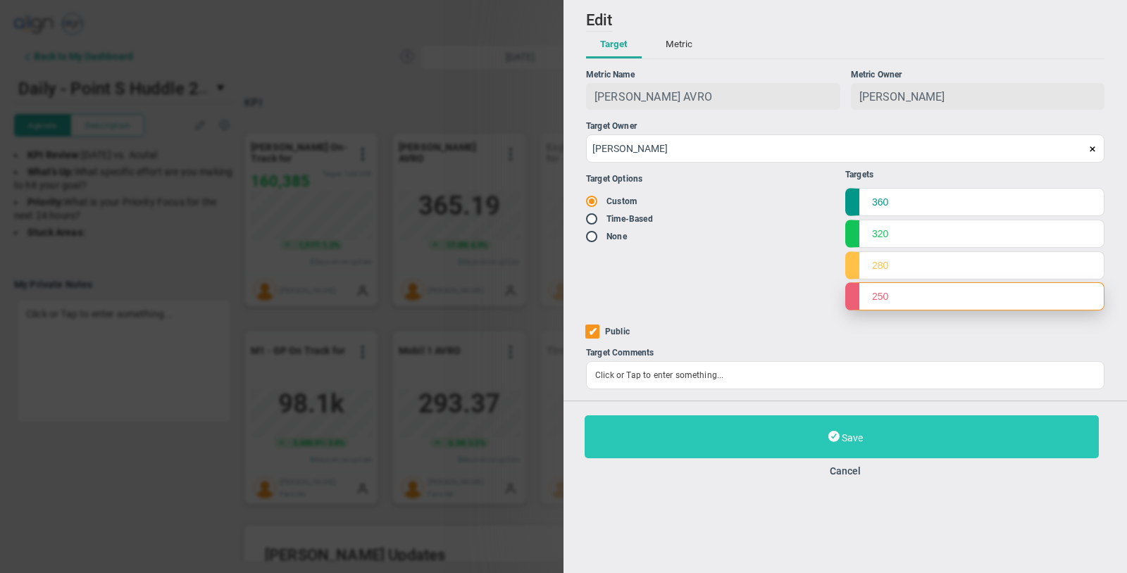
type input "250"
click at [771, 436] on button "Save" at bounding box center [841, 436] width 514 height 43
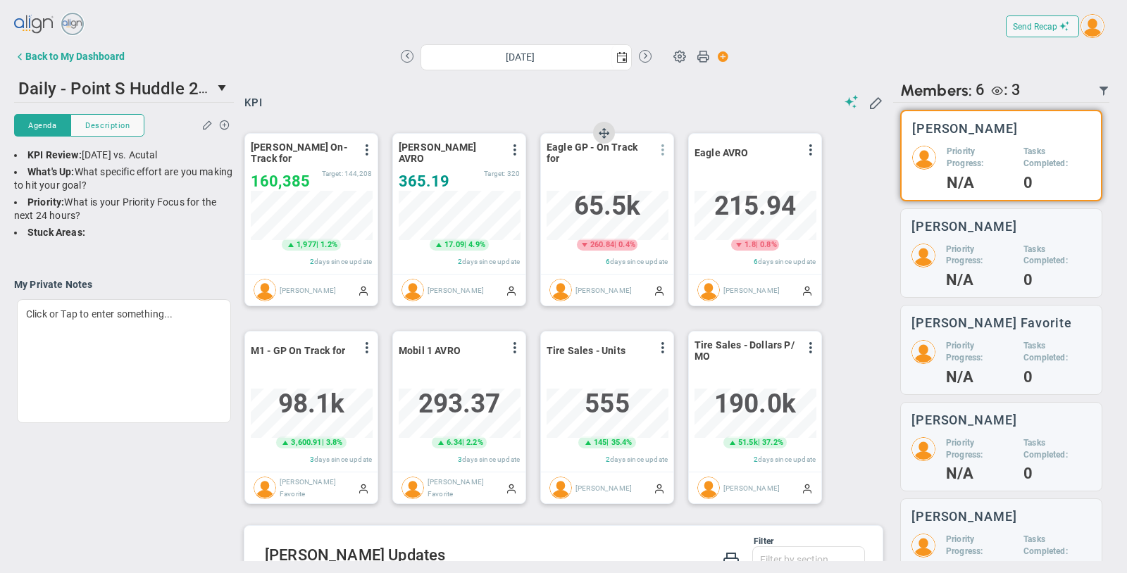
click at [664, 149] on span at bounding box center [662, 149] width 11 height 11
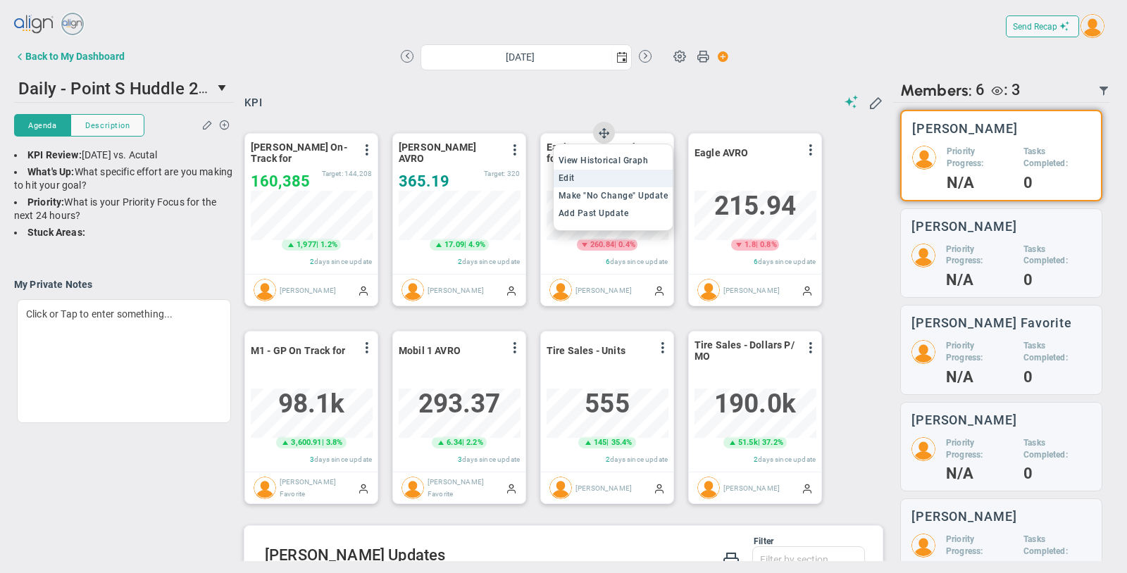
click at [620, 185] on li "Edit" at bounding box center [613, 179] width 120 height 18
type input "[DATE]"
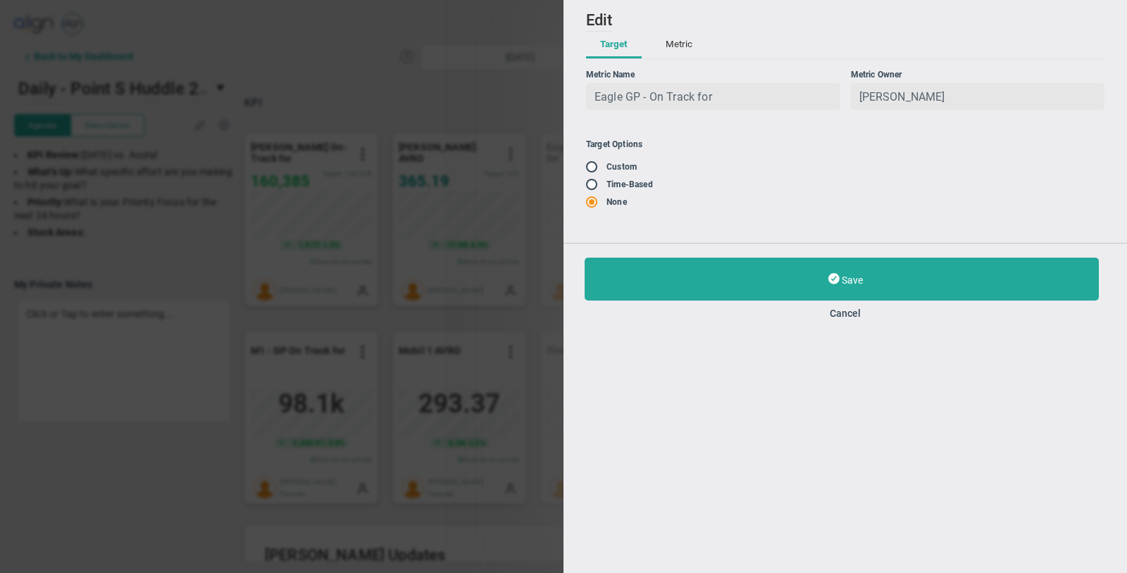
click at [591, 168] on input "radio" at bounding box center [596, 167] width 14 height 11
radio input "true"
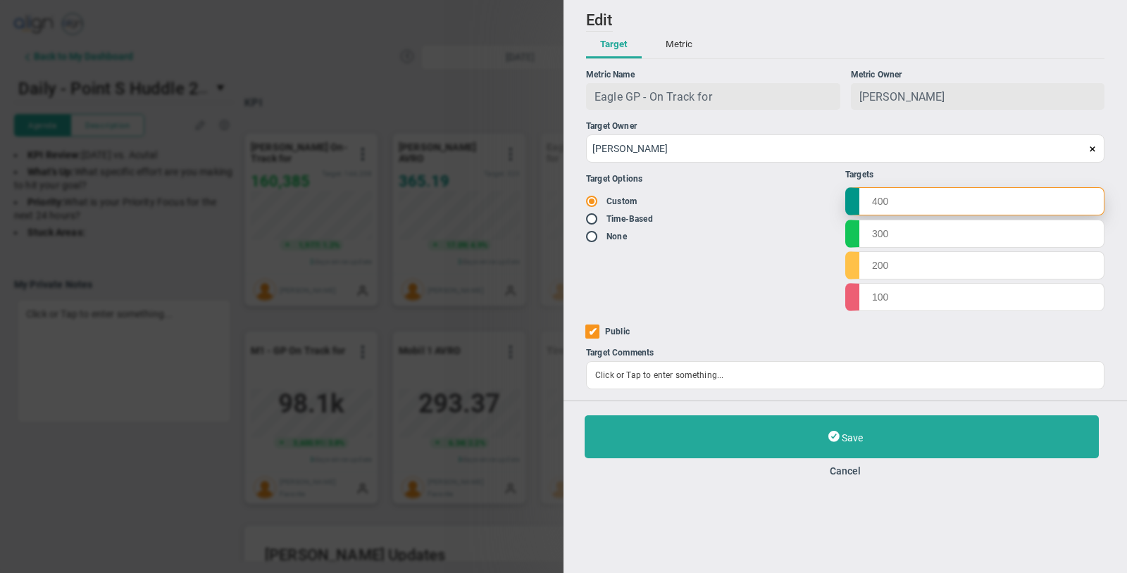
click at [926, 200] on input "text" at bounding box center [974, 201] width 259 height 28
type input "80000"
type input "70982"
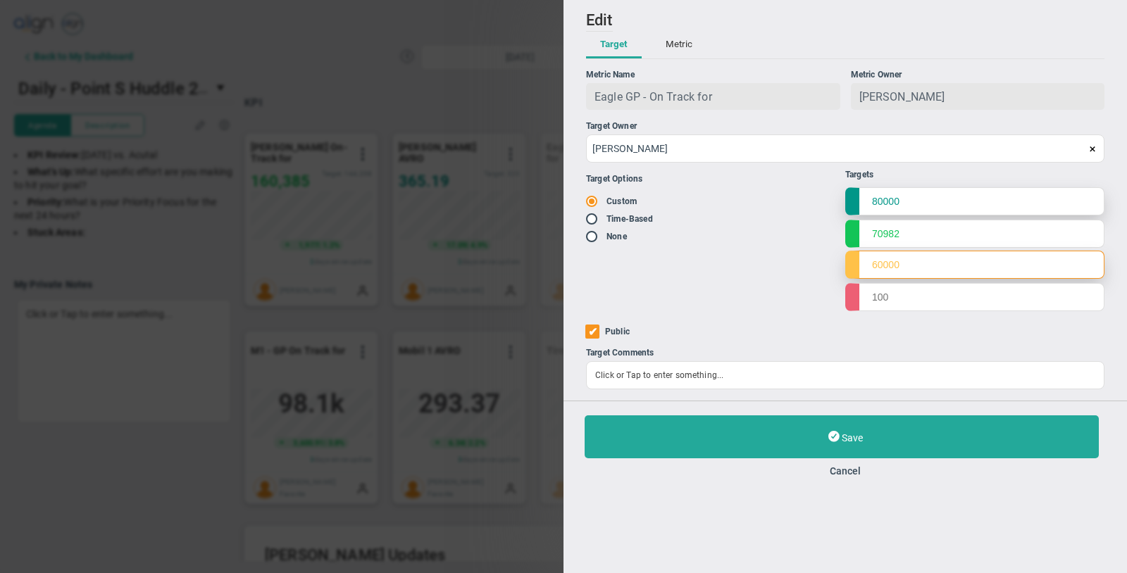
type input "60000"
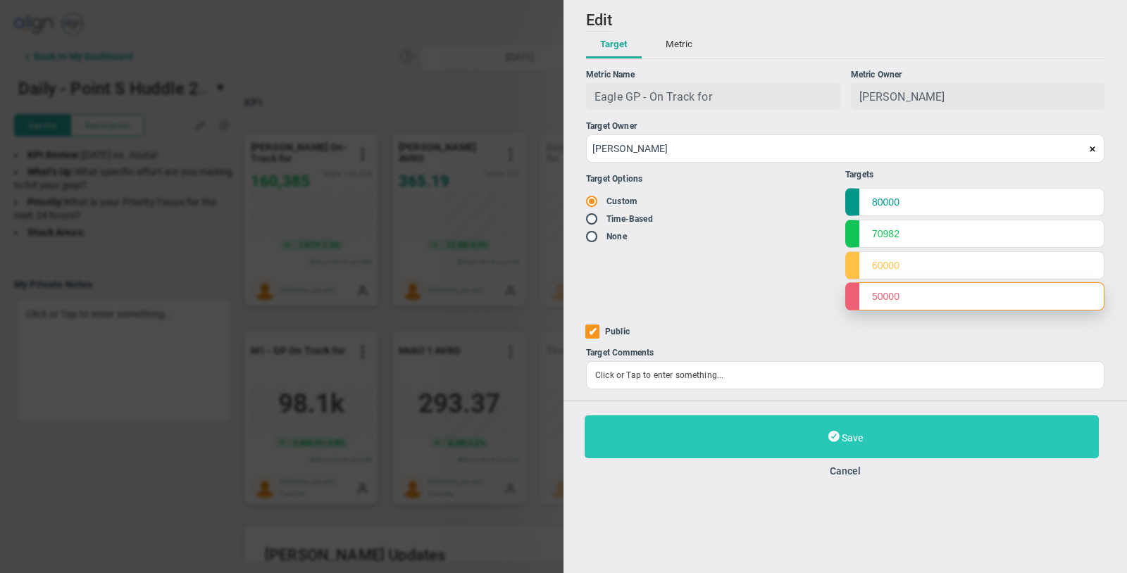
type input "50000"
click at [812, 425] on button "Save" at bounding box center [841, 436] width 514 height 43
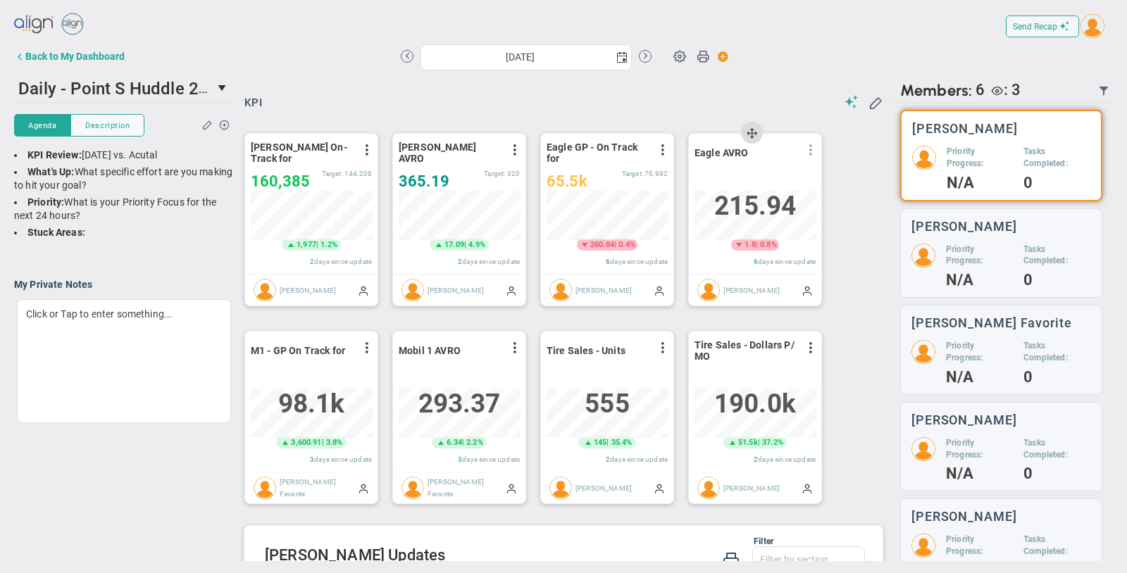
click at [810, 147] on span at bounding box center [810, 149] width 11 height 11
click at [744, 177] on li "Edit" at bounding box center [761, 179] width 120 height 18
type input "[DATE]"
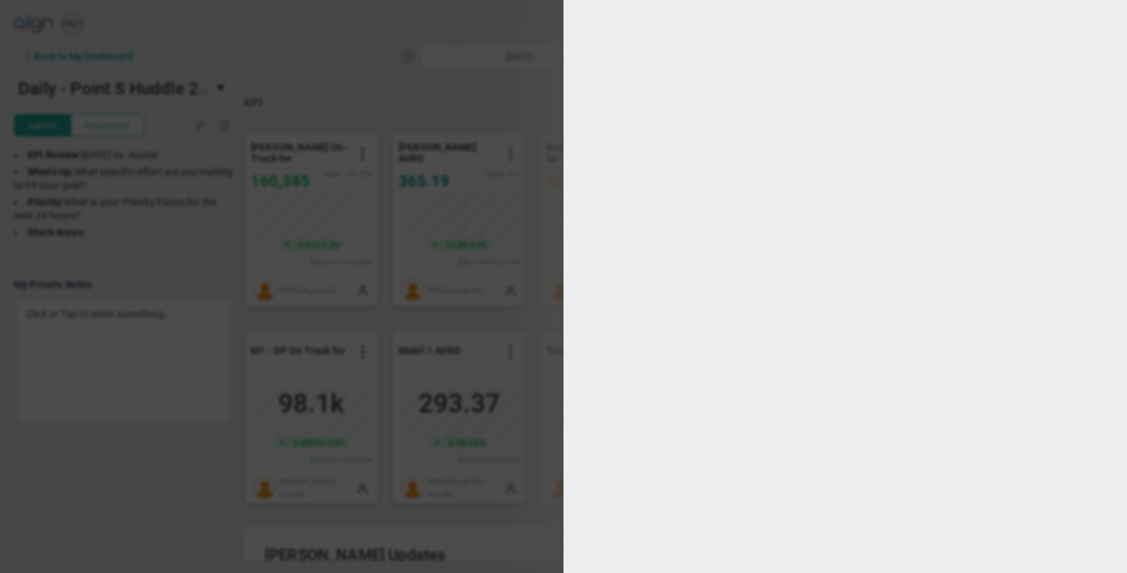
type input "[PERSON_NAME]"
checkbox input "true"
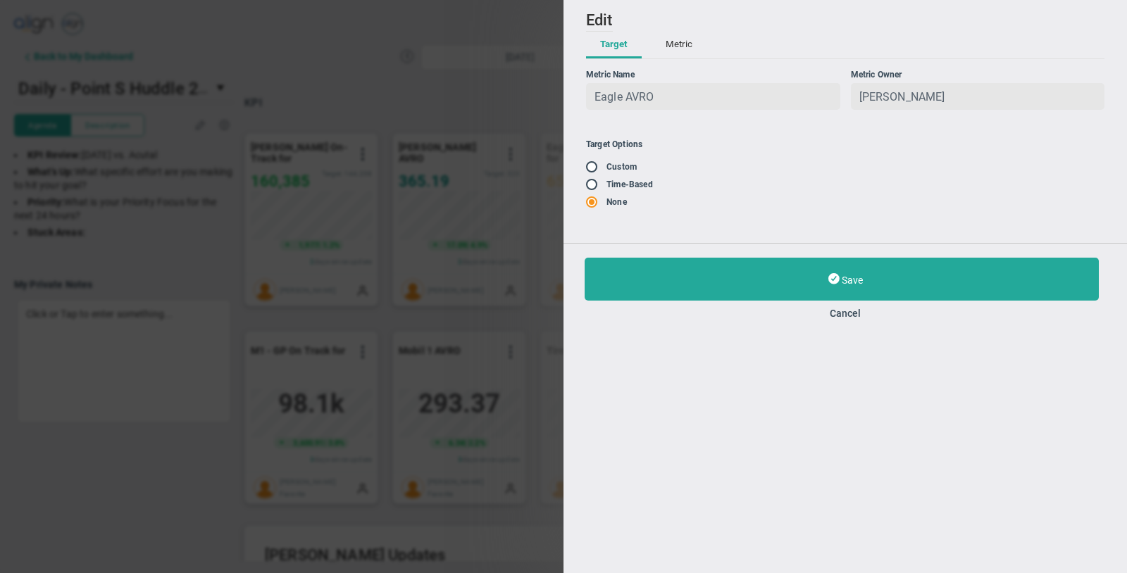
click at [592, 166] on input "radio" at bounding box center [596, 167] width 14 height 11
radio input "true"
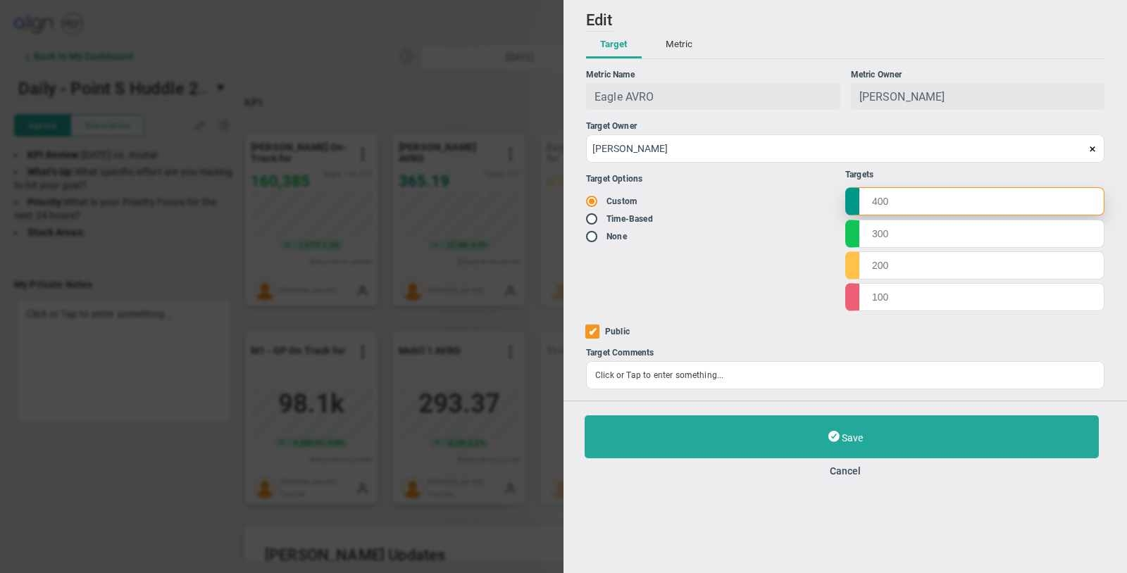
click at [891, 192] on input "text" at bounding box center [974, 201] width 259 height 28
type input "220"
type input "180"
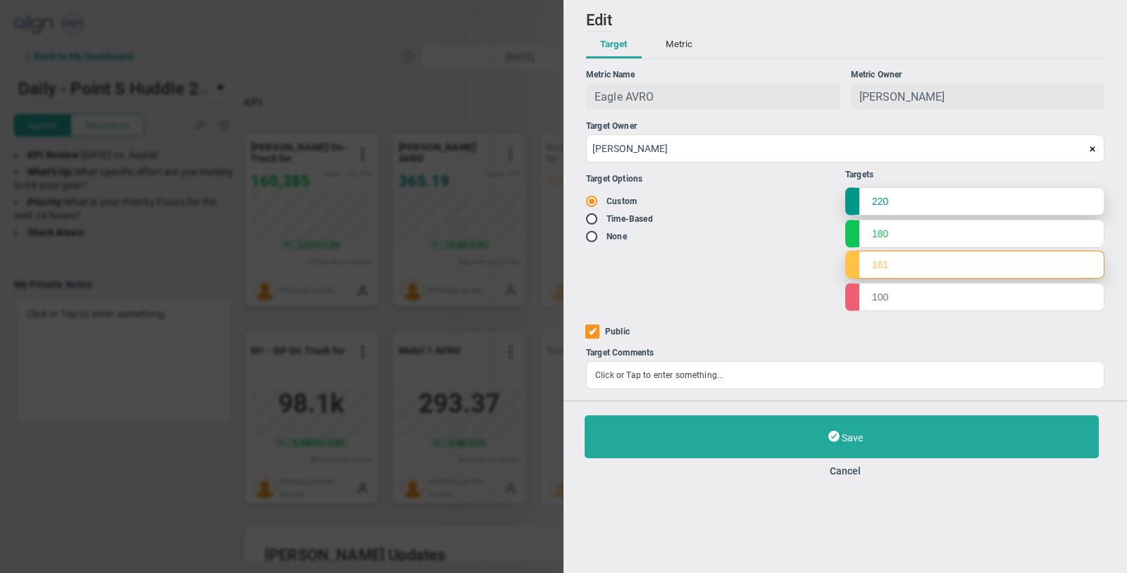
type input "161"
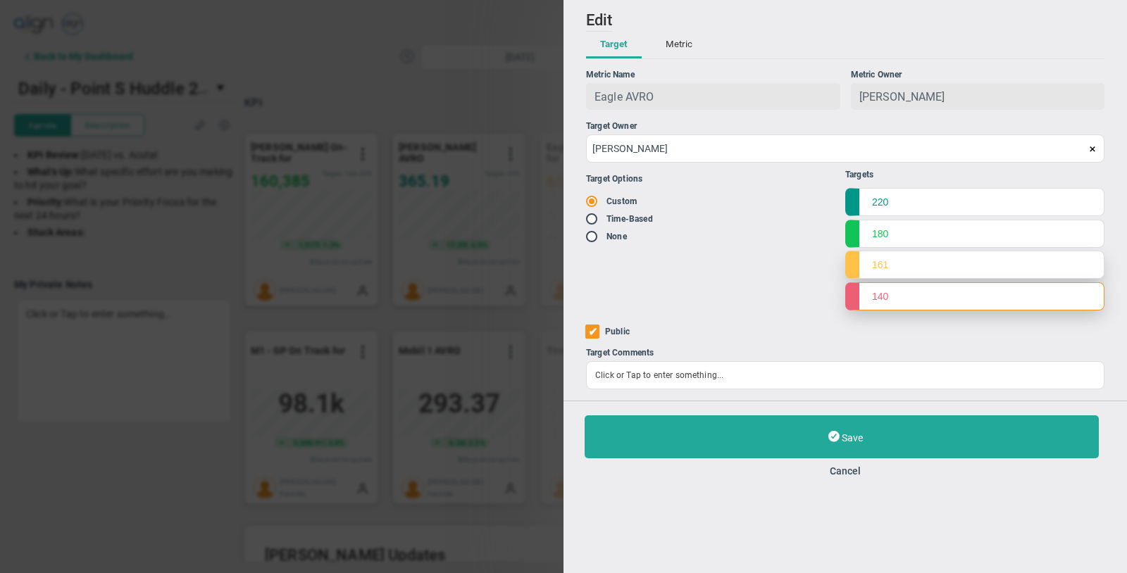
type input "140"
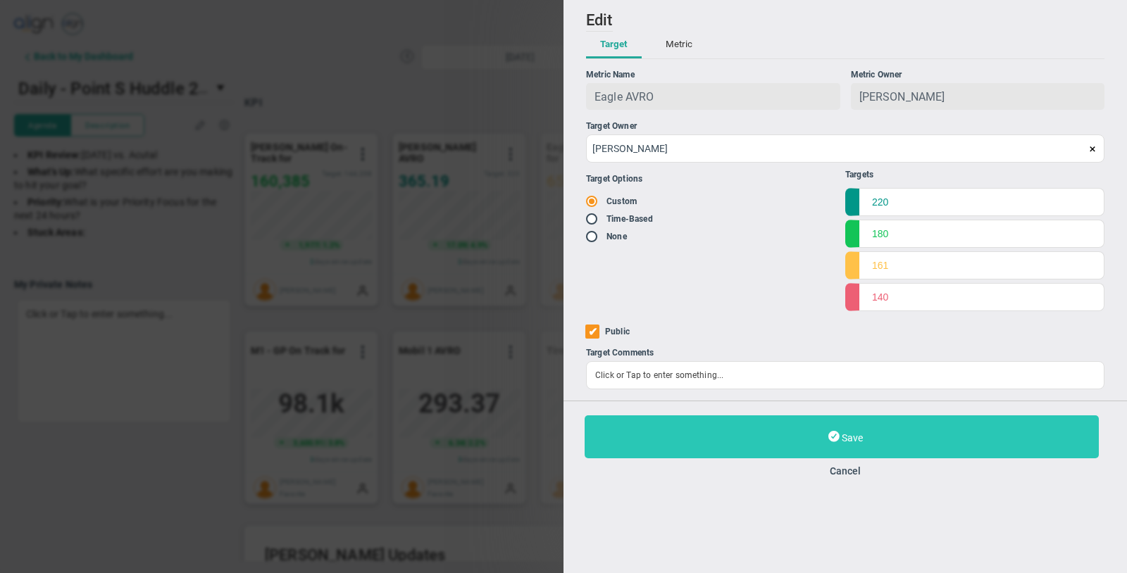
click at [703, 434] on button "Save" at bounding box center [841, 436] width 514 height 43
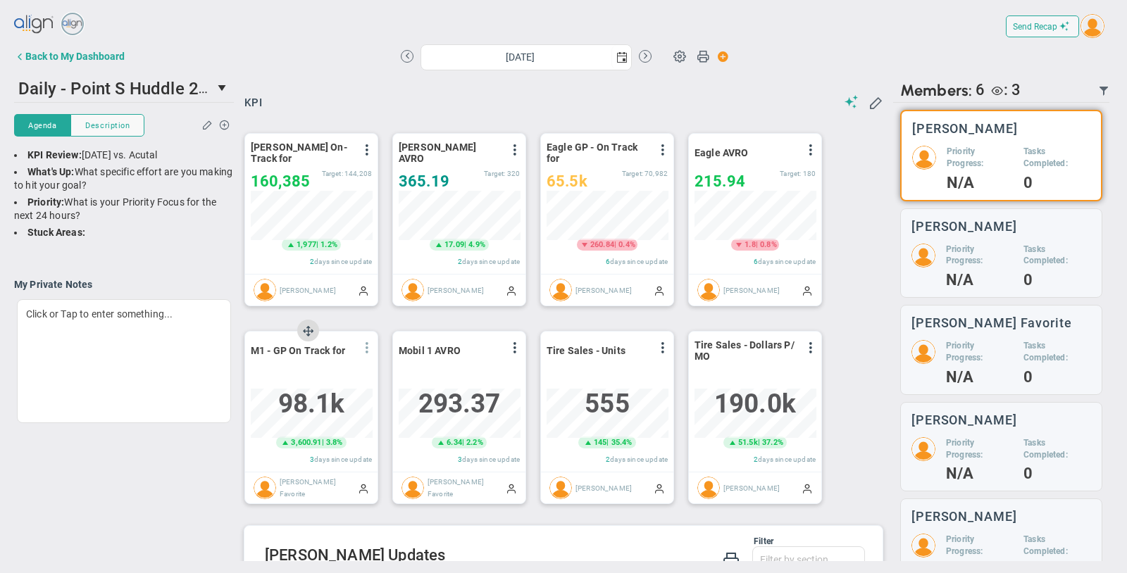
click at [365, 348] on span at bounding box center [366, 347] width 11 height 11
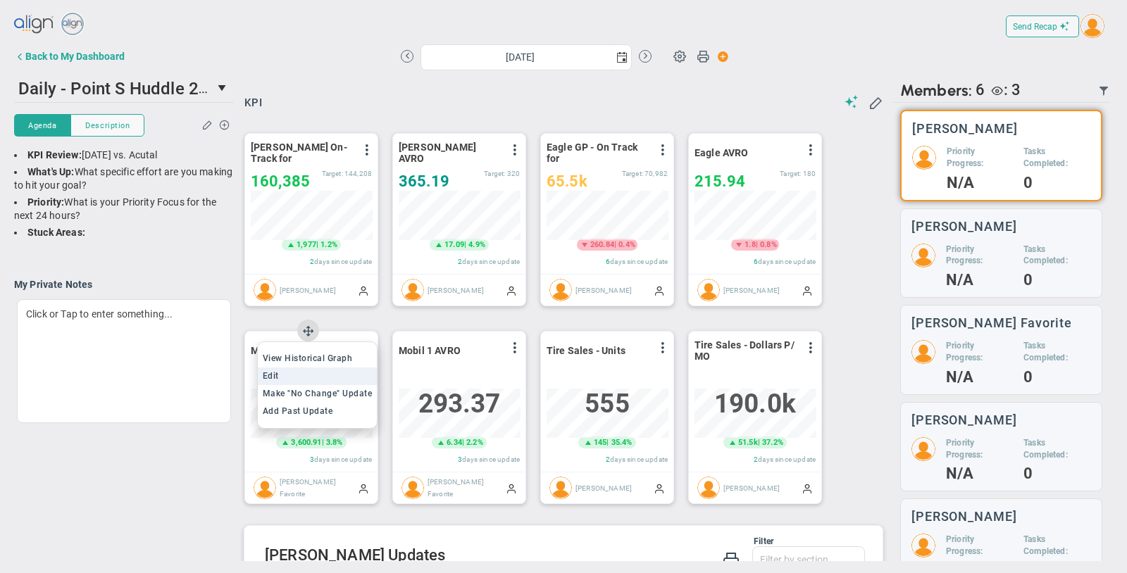
click at [313, 381] on li "Edit" at bounding box center [318, 377] width 120 height 18
type input "[DATE]"
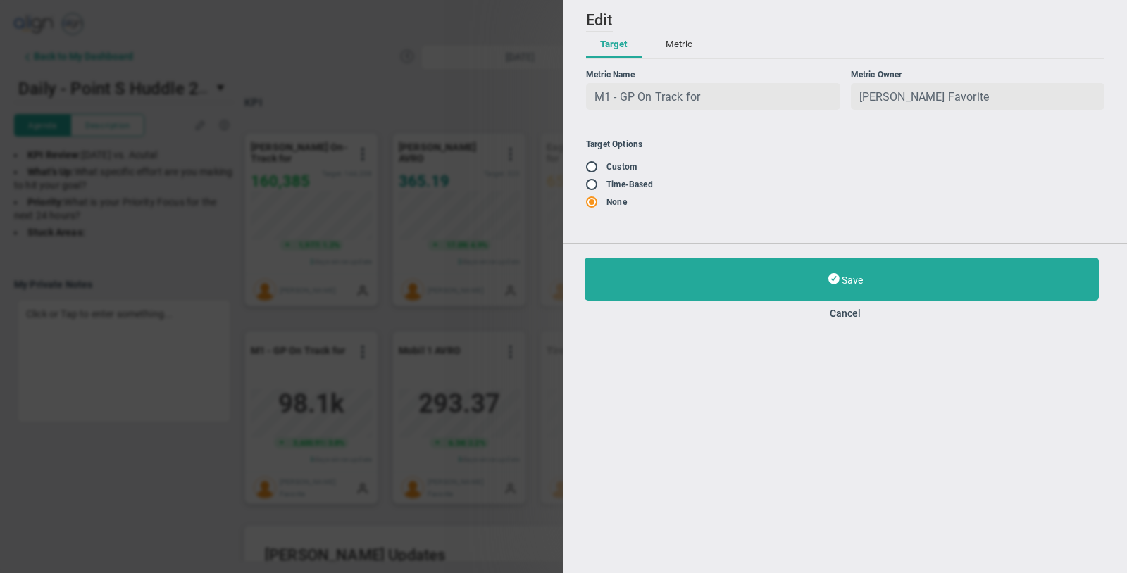
click at [596, 166] on input "radio" at bounding box center [596, 167] width 14 height 11
radio input "true"
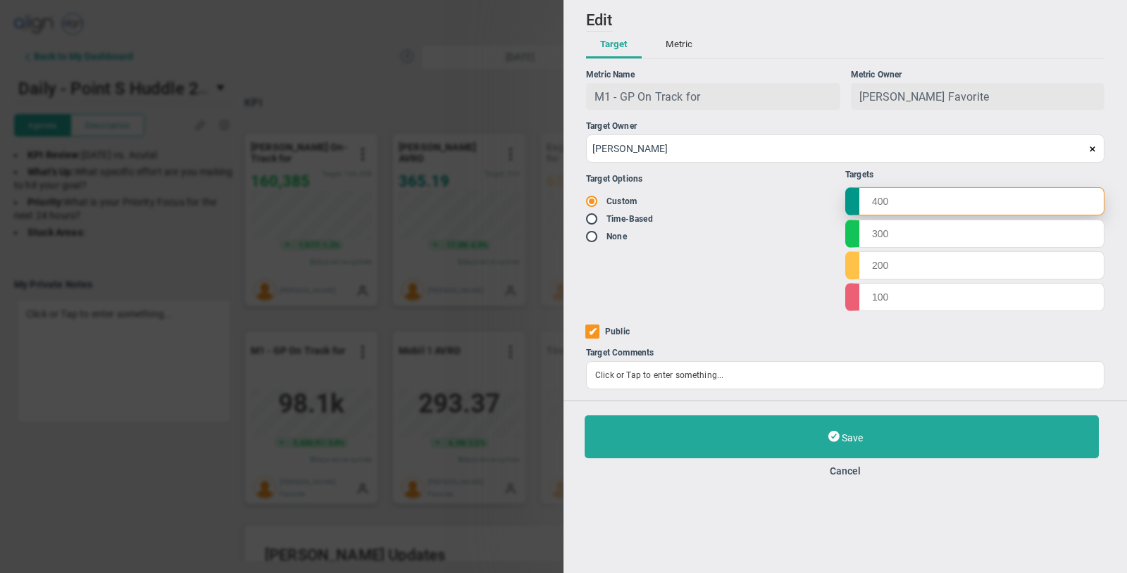
click at [935, 211] on input "text" at bounding box center [974, 201] width 259 height 28
type input "120000"
type input "99945"
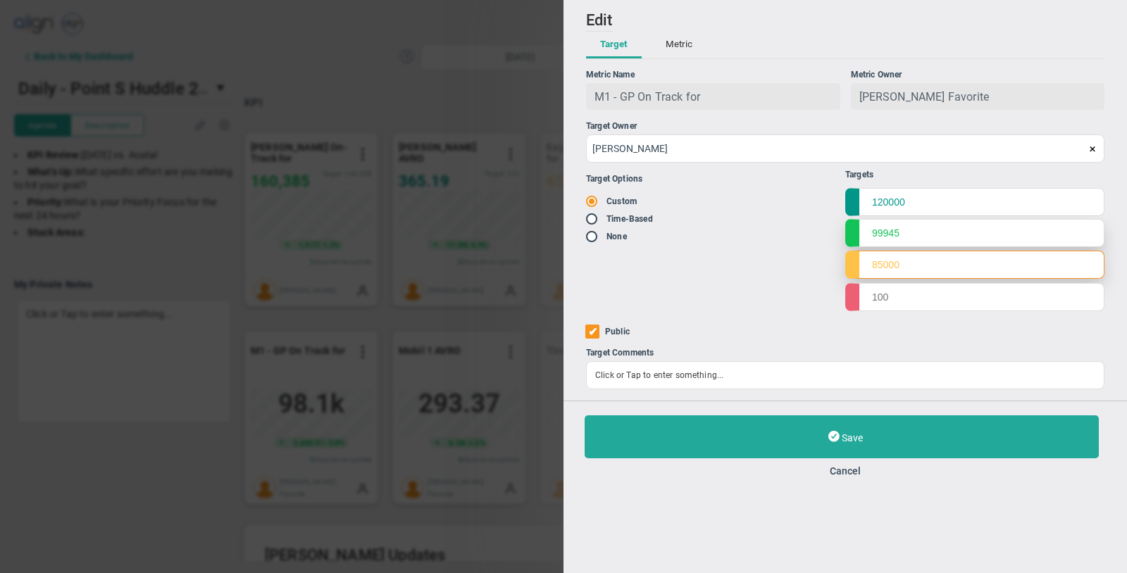
type input "85000"
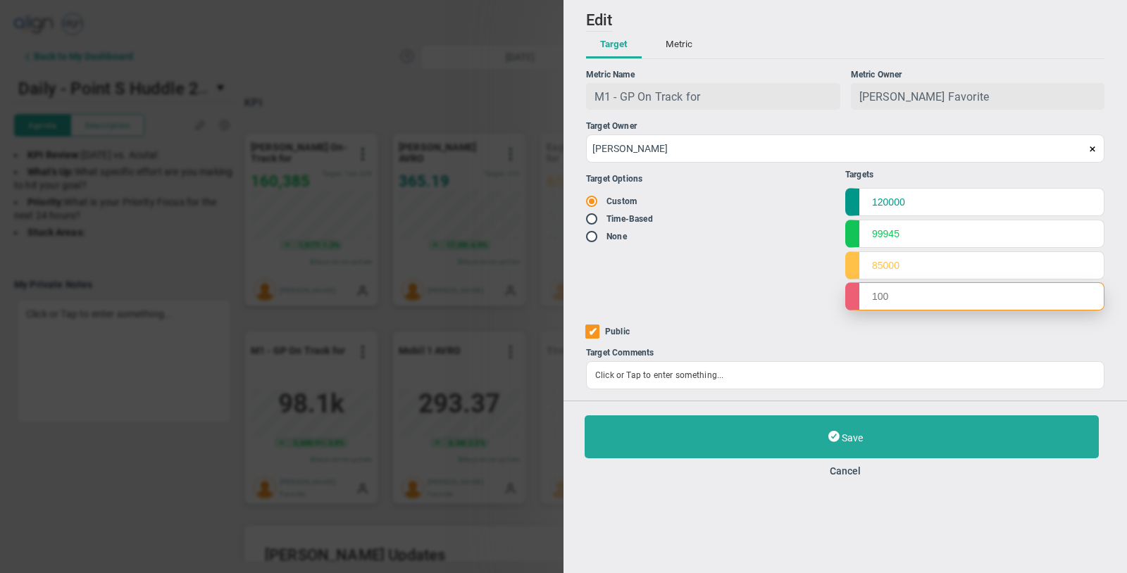
click at [886, 304] on input "text" at bounding box center [974, 296] width 259 height 28
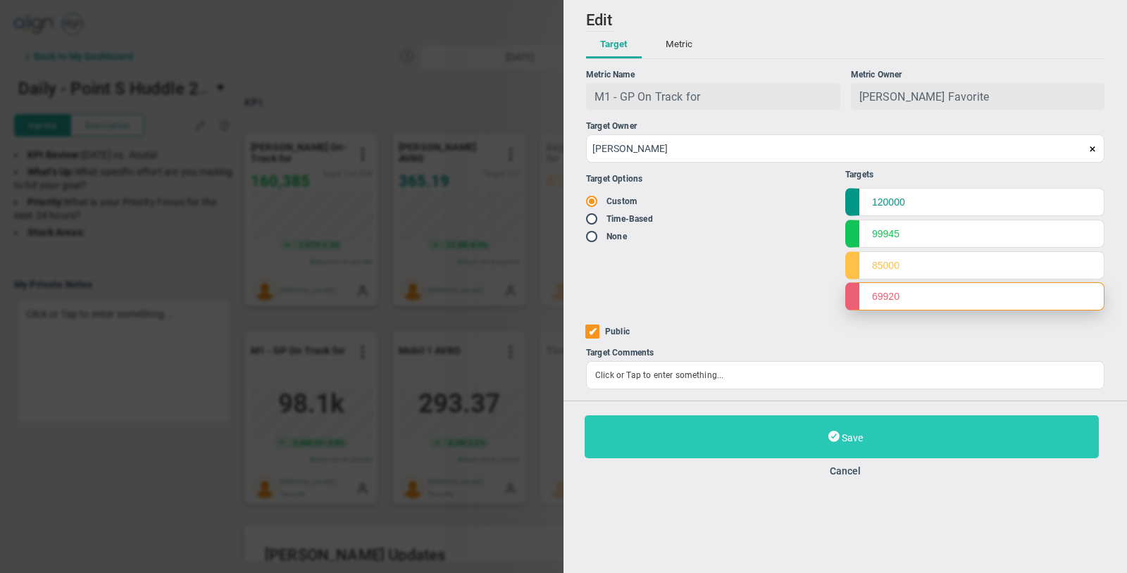
type input "69920"
click at [767, 441] on button "Save" at bounding box center [841, 436] width 514 height 43
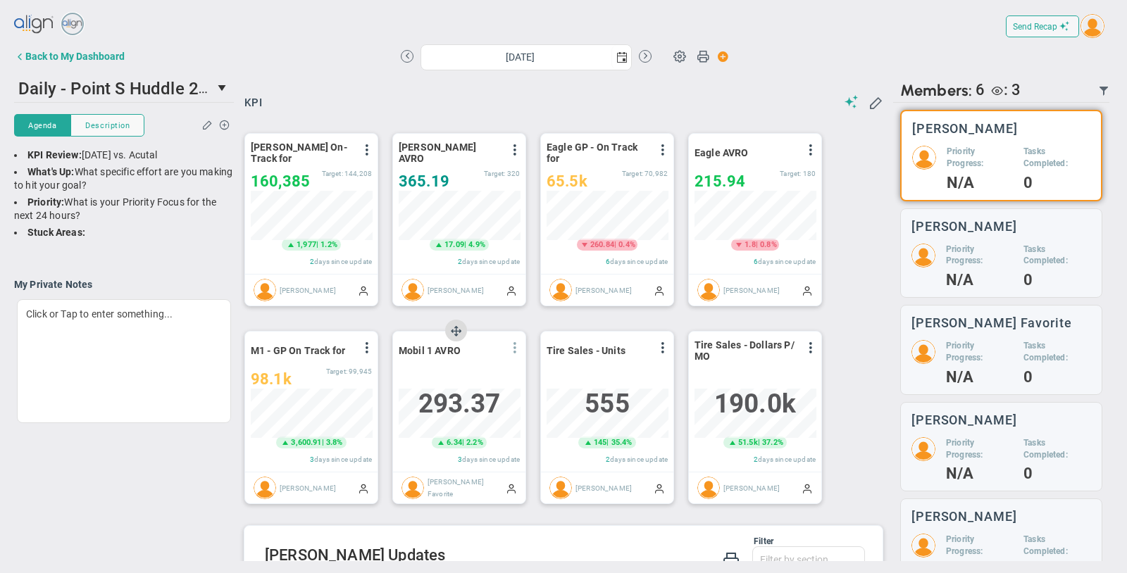
click at [513, 344] on span at bounding box center [514, 347] width 11 height 11
click at [466, 374] on li "Edit" at bounding box center [466, 377] width 120 height 18
type input "[DATE]"
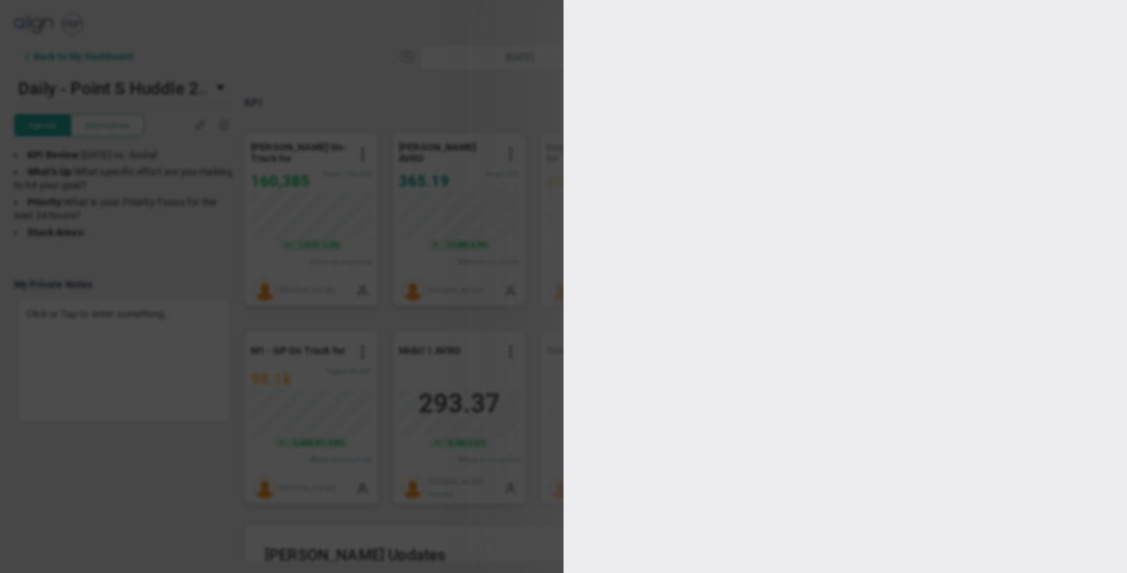
type input "[PERSON_NAME]"
checkbox input "true"
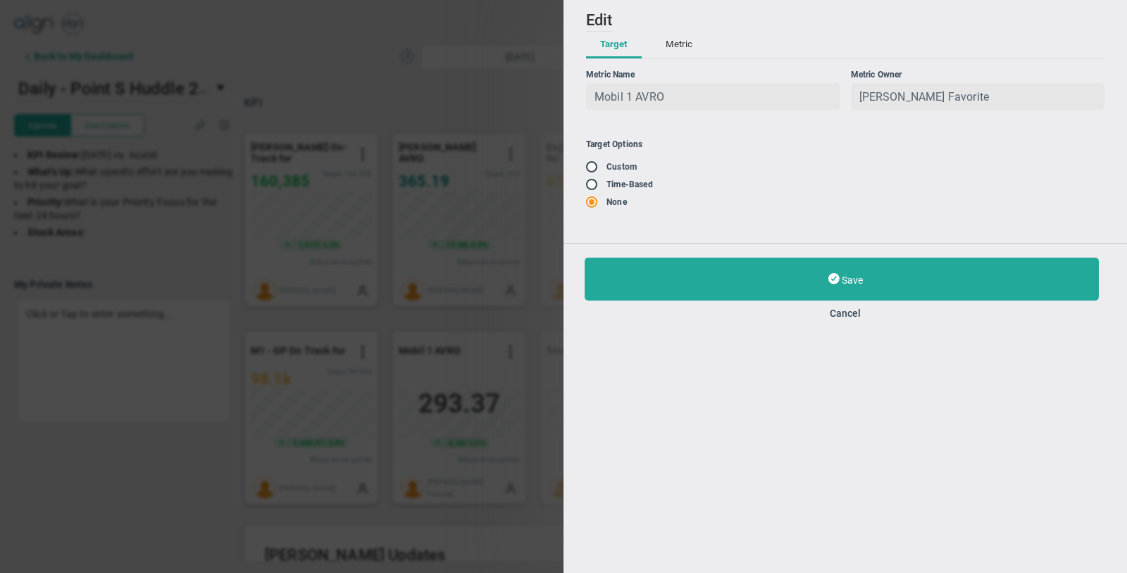
click at [597, 171] on input "radio" at bounding box center [596, 167] width 14 height 11
radio input "true"
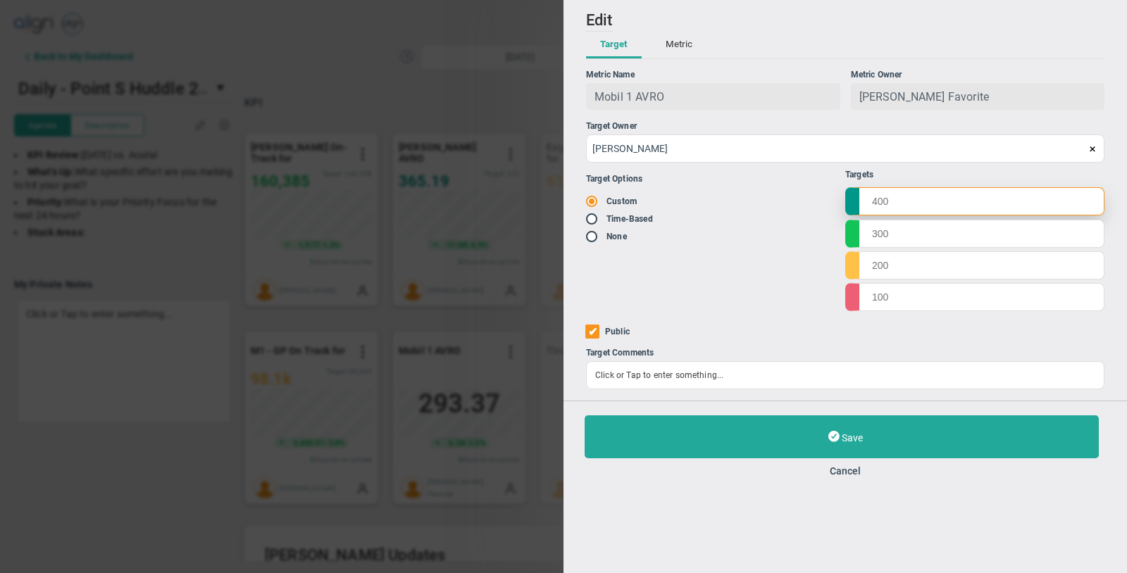
click at [908, 204] on input "text" at bounding box center [974, 201] width 259 height 28
type input "783"
type input "683"
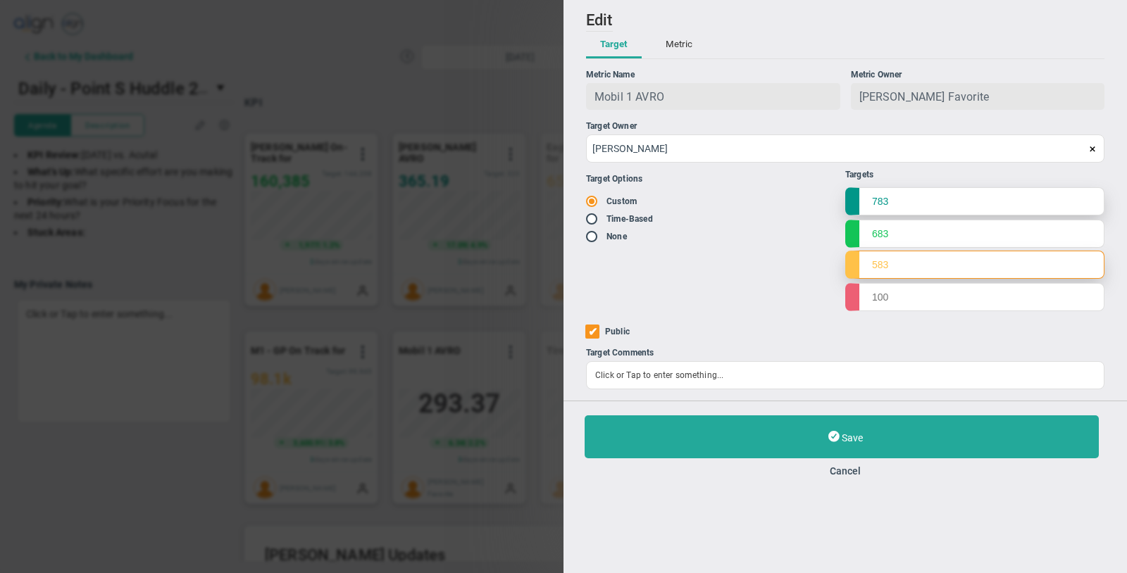
type input "583"
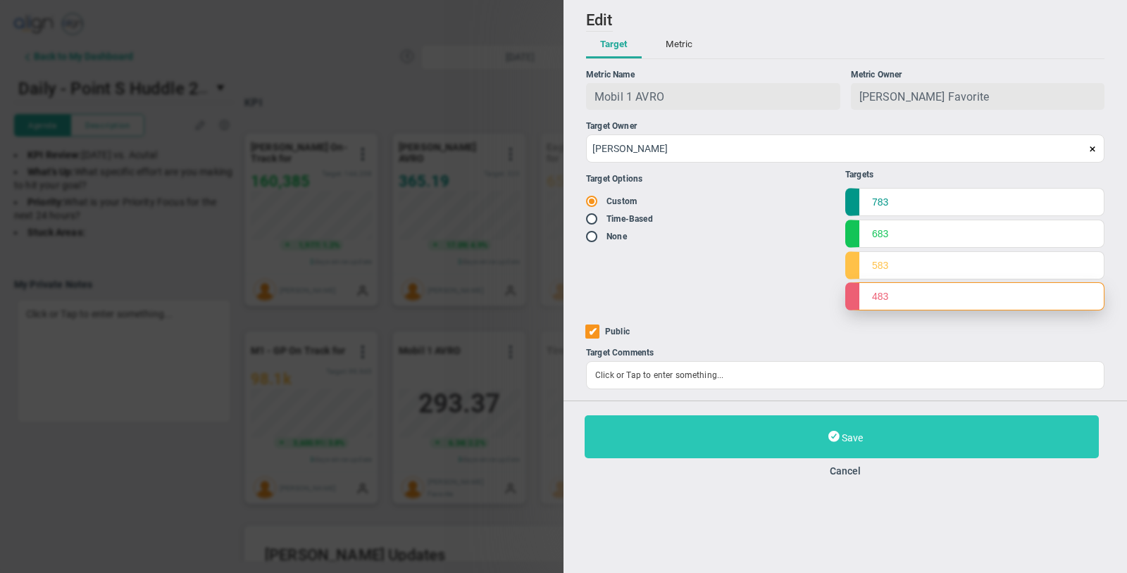
type input "483"
click at [824, 429] on button "Save" at bounding box center [841, 436] width 514 height 43
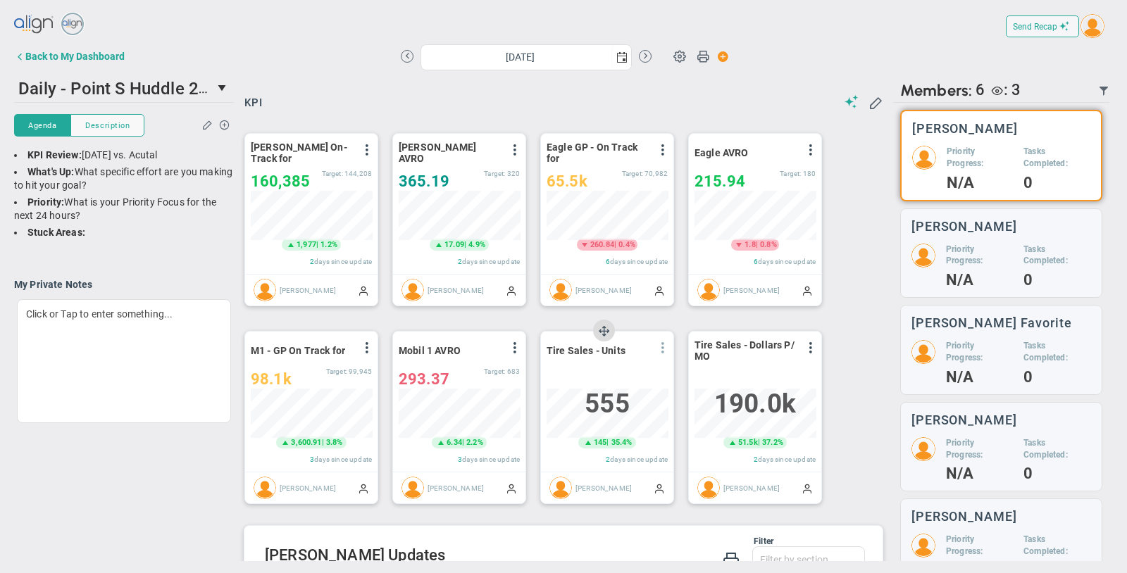
click at [663, 344] on span at bounding box center [662, 347] width 11 height 11
click at [484, 382] on div "293.37 293.37 Target: 683" at bounding box center [459, 378] width 121 height 17
click at [513, 343] on span at bounding box center [514, 347] width 11 height 11
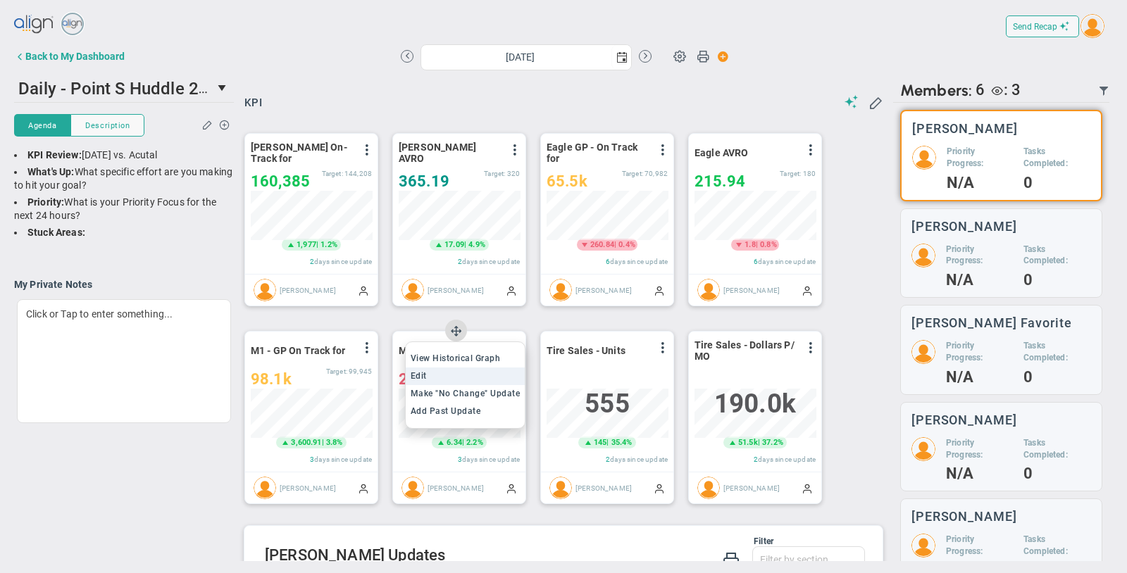
click at [471, 374] on li "Edit" at bounding box center [466, 377] width 120 height 18
type input "[DATE]"
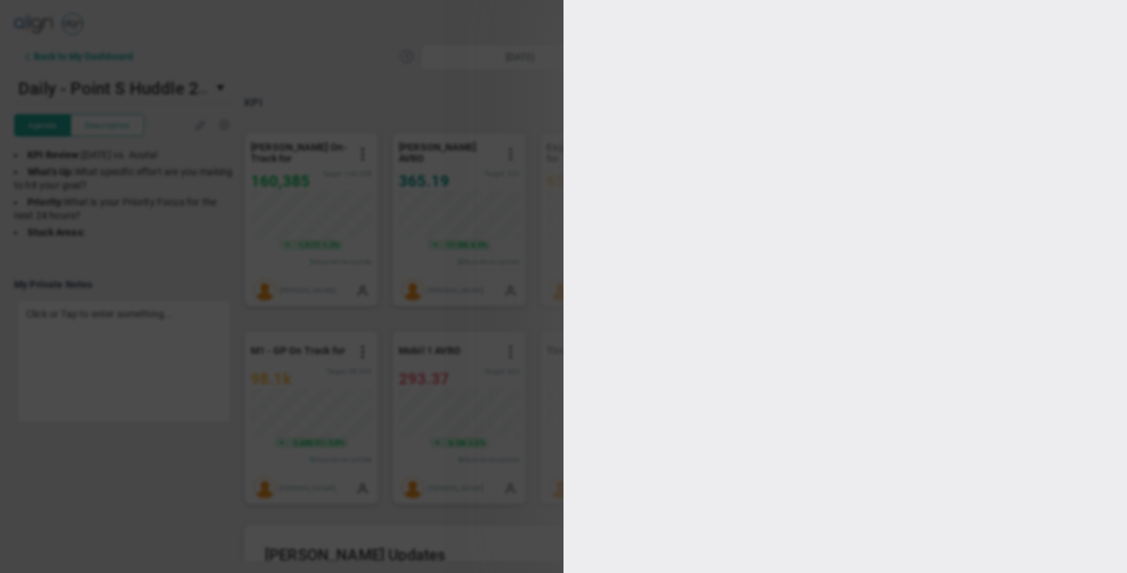
type input "[PERSON_NAME]"
radio input "true"
type input "783"
type input "683"
type input "583"
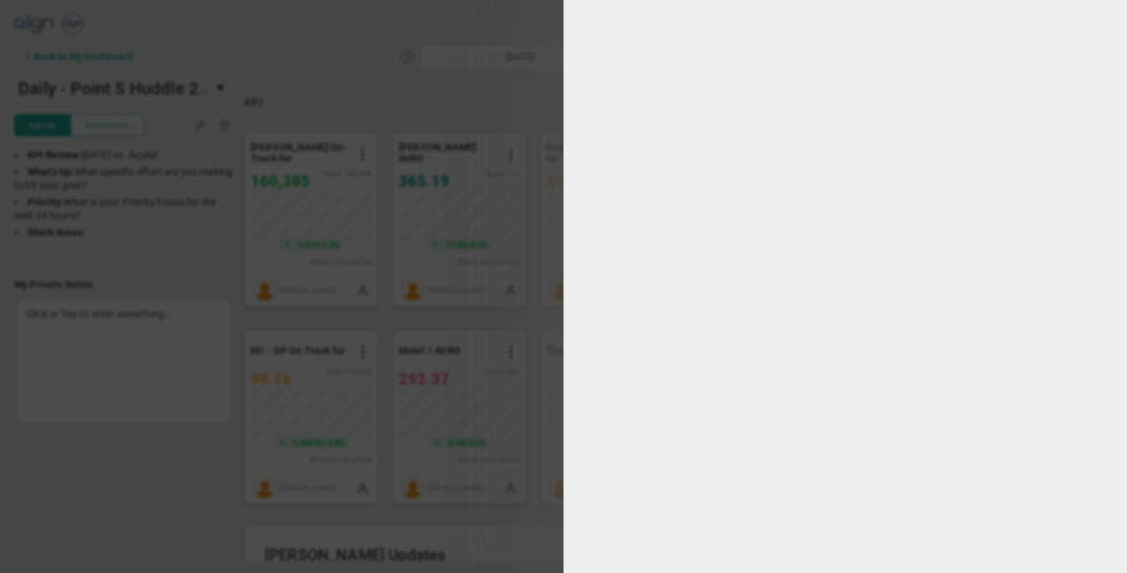
type input "483"
checkbox input "true"
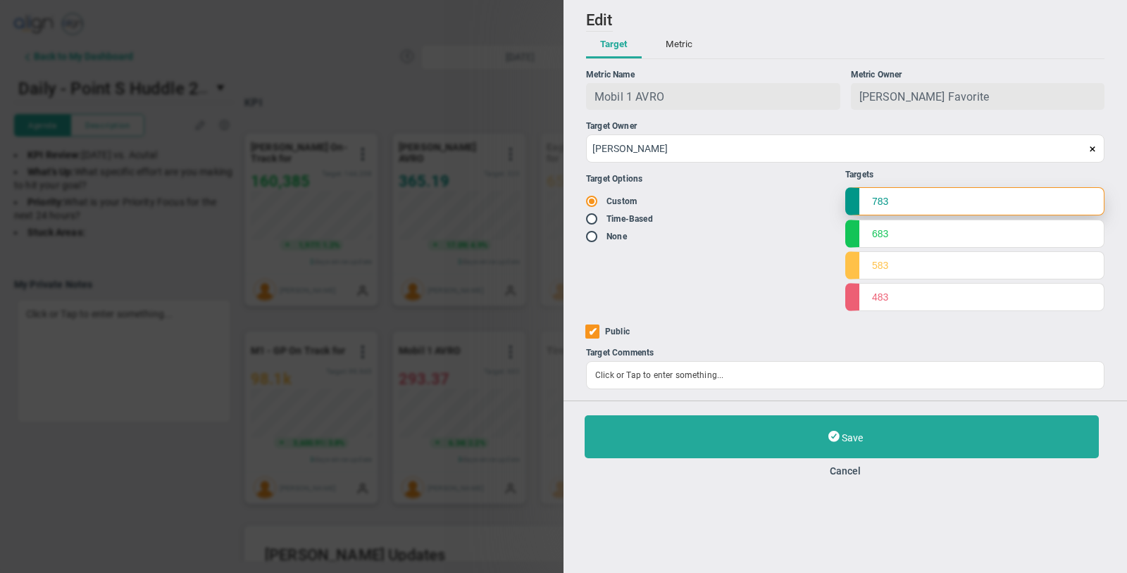
click at [922, 211] on input "783" at bounding box center [974, 201] width 259 height 28
type input "250"
type input "220"
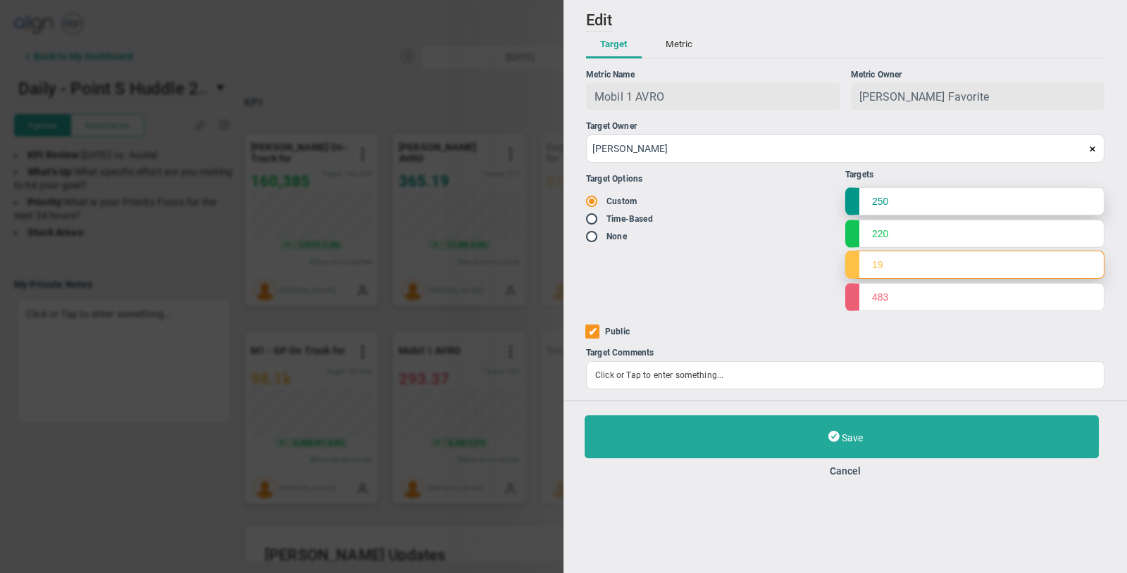
type input "1"
type input "200"
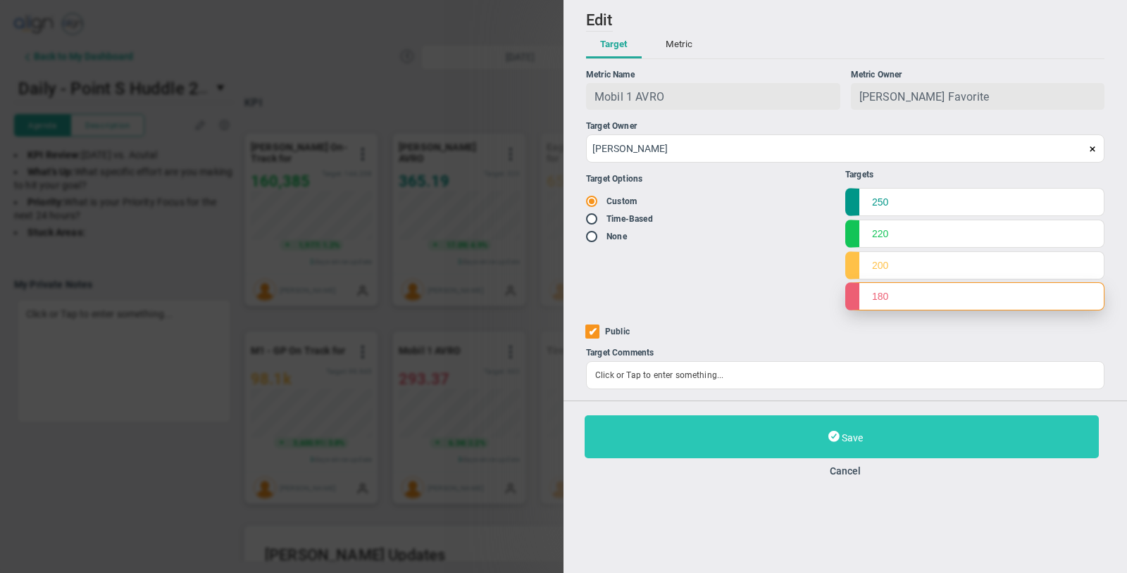
type input "180"
click at [729, 434] on button "Save" at bounding box center [841, 436] width 514 height 43
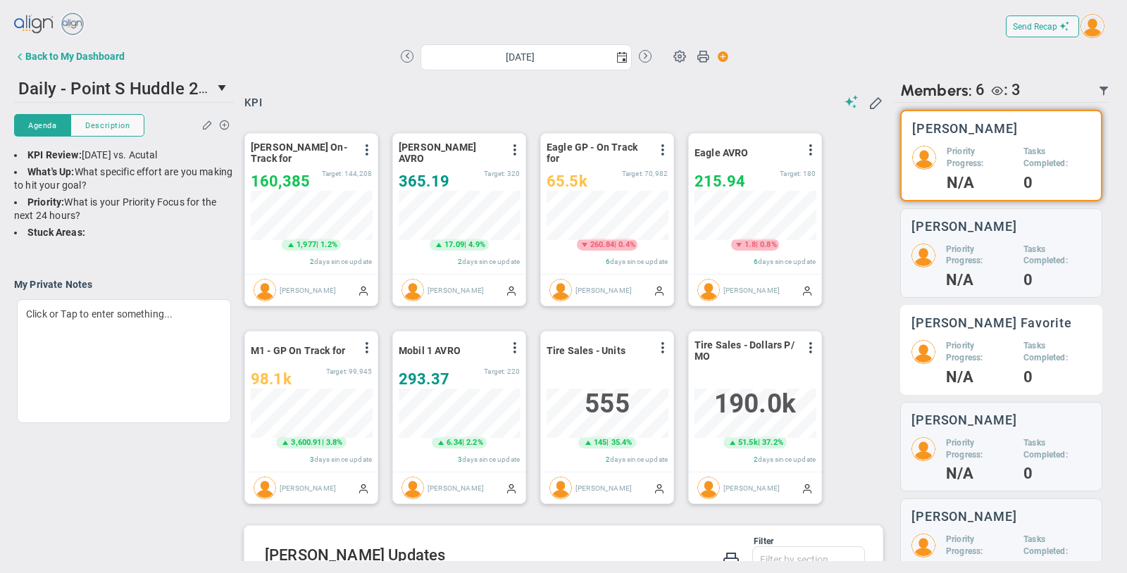
scroll to position [49, 121]
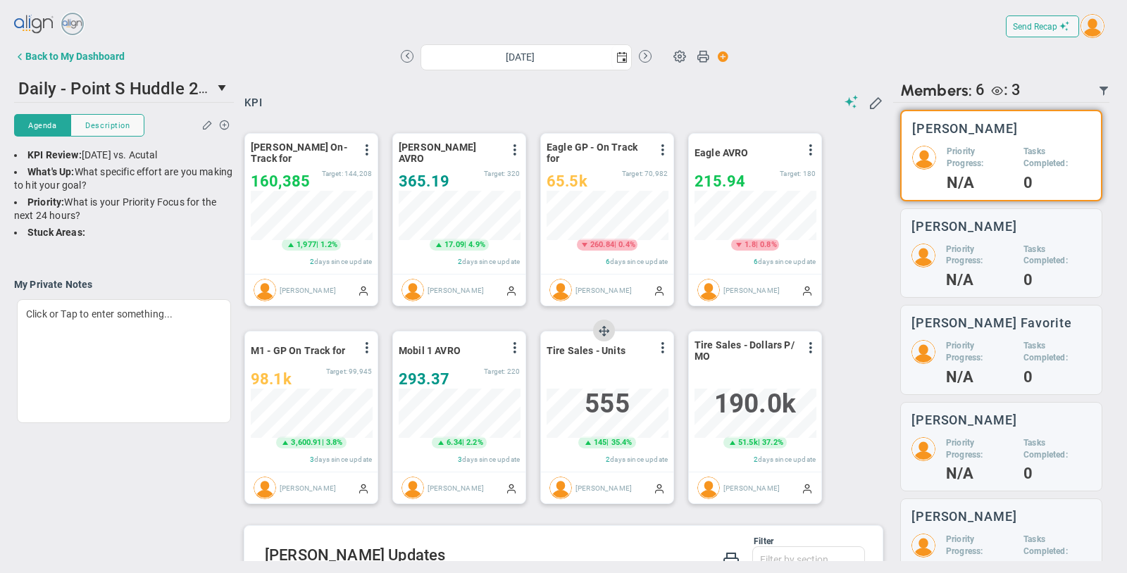
click at [671, 356] on div "Tire Sales - Units View Historical Graph Edit Make "No Change" Update Add Past …" at bounding box center [607, 402] width 132 height 140
click at [663, 350] on span at bounding box center [662, 347] width 11 height 11
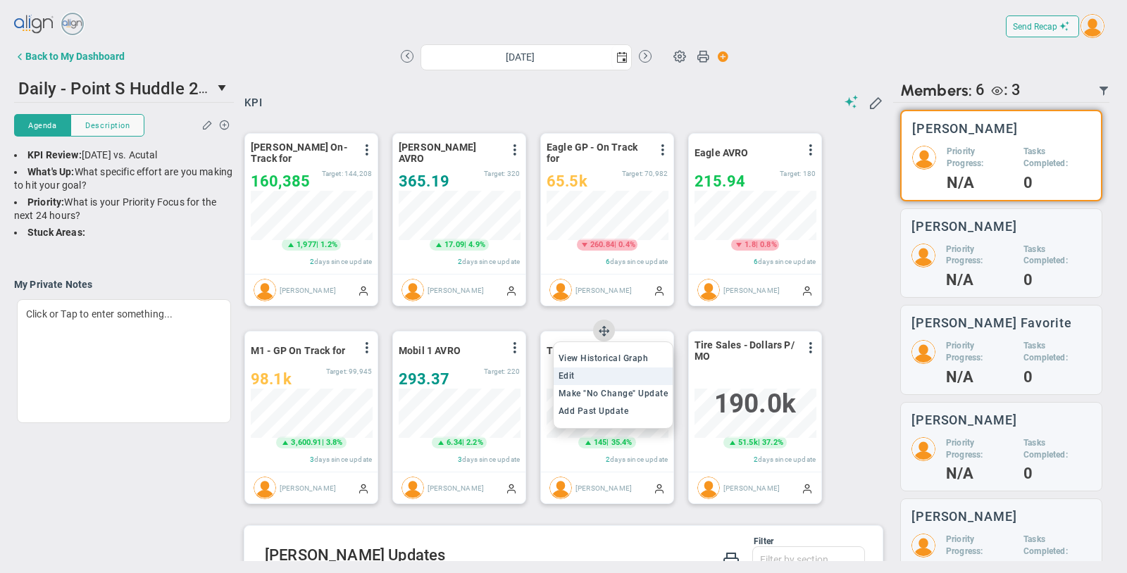
click at [636, 380] on li "Edit" at bounding box center [613, 377] width 120 height 18
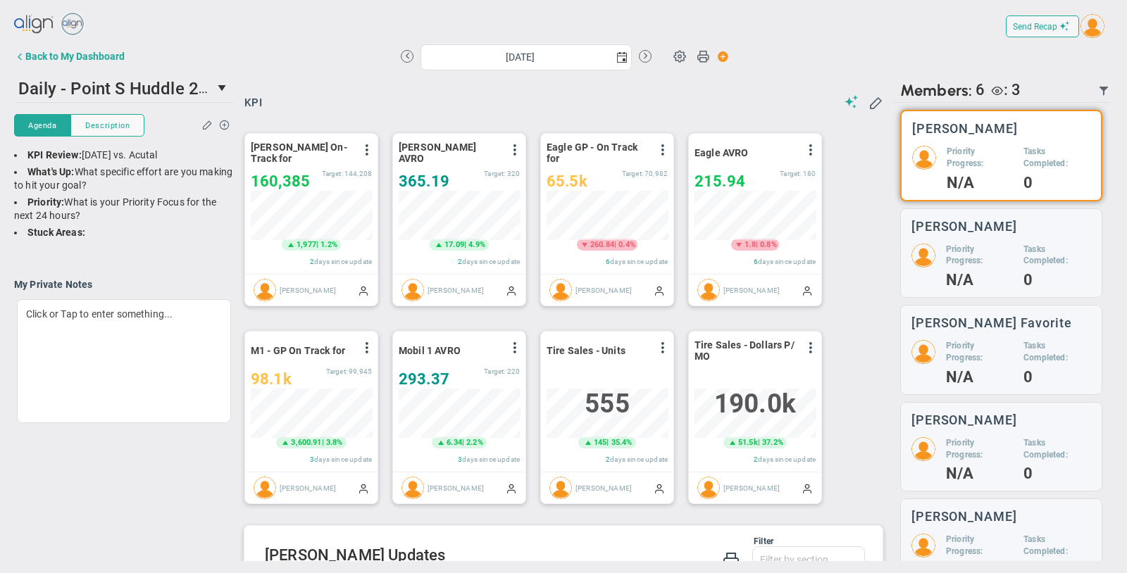
type input "[DATE]"
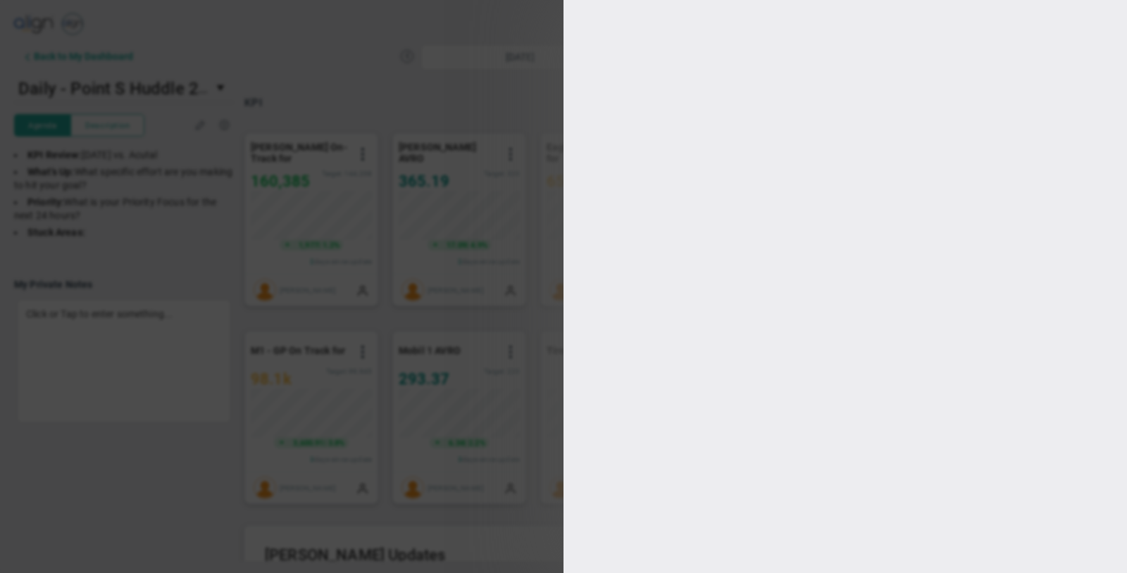
type input "[PERSON_NAME]"
checkbox input "true"
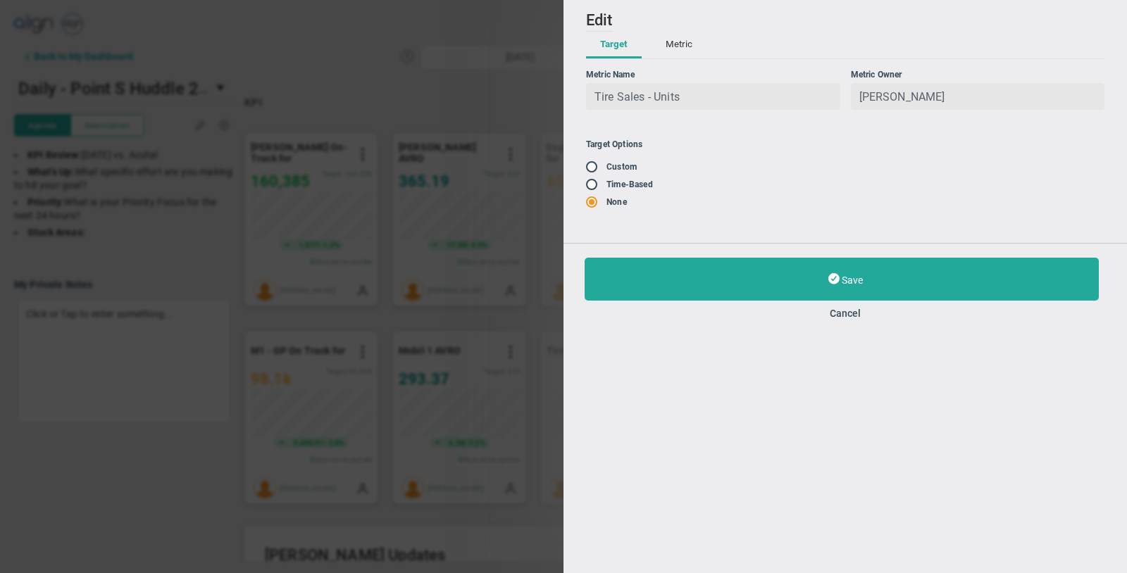
click at [591, 169] on input "radio" at bounding box center [596, 167] width 14 height 11
radio input "true"
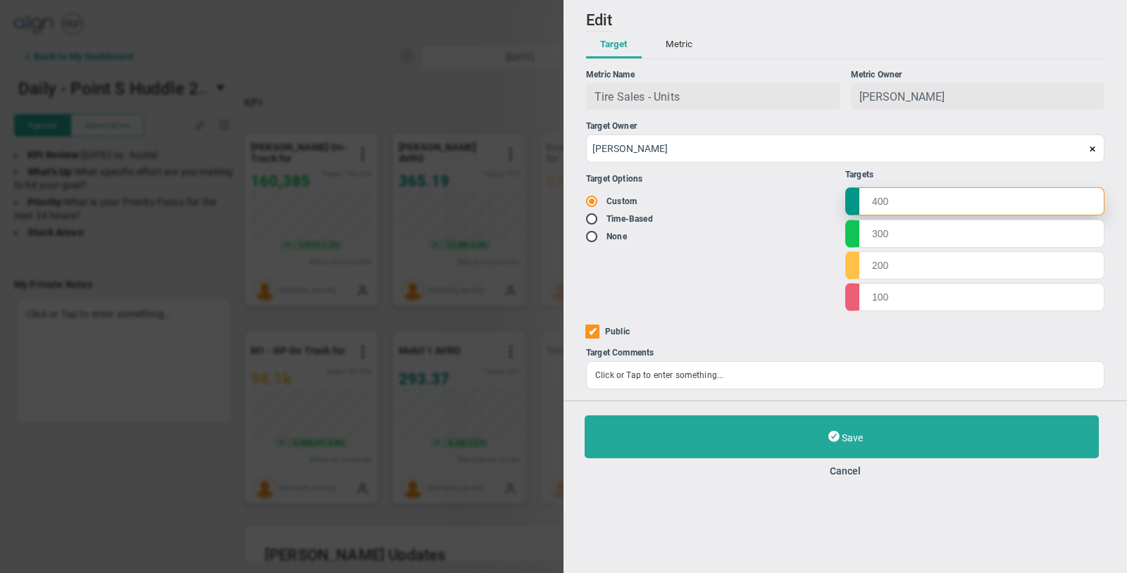
click at [902, 201] on input "text" at bounding box center [974, 201] width 259 height 28
type input "783"
type input "683"
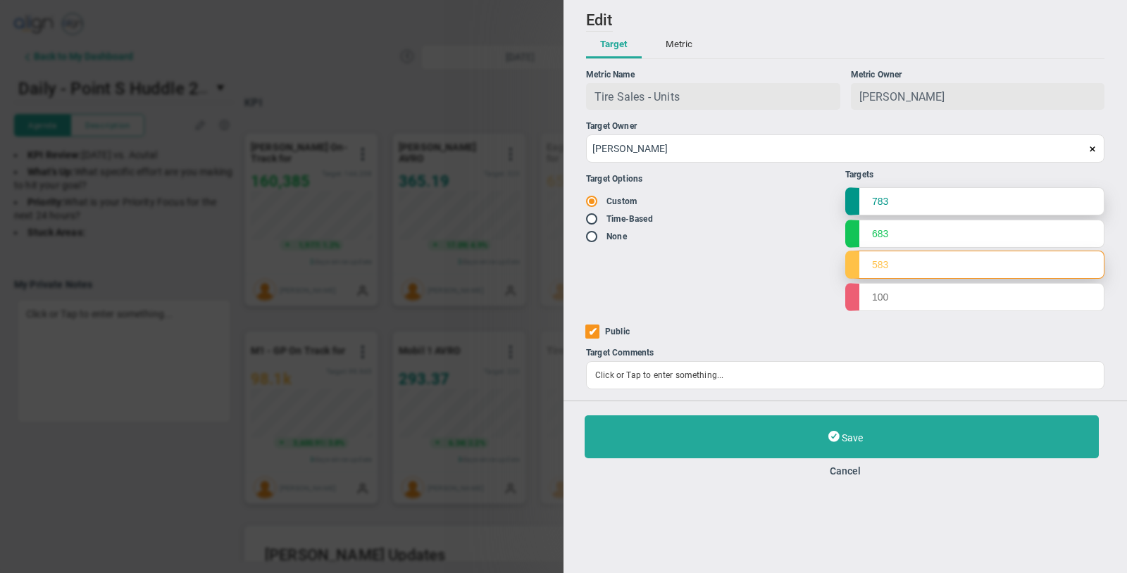
type input "583"
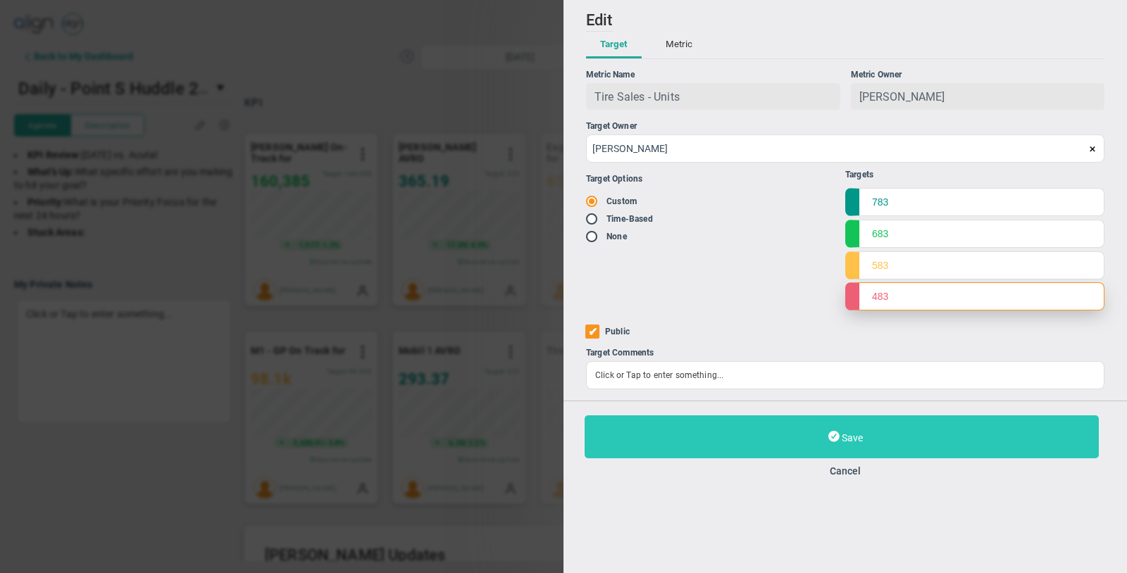
type input "483"
click at [741, 449] on button "Save" at bounding box center [841, 436] width 514 height 43
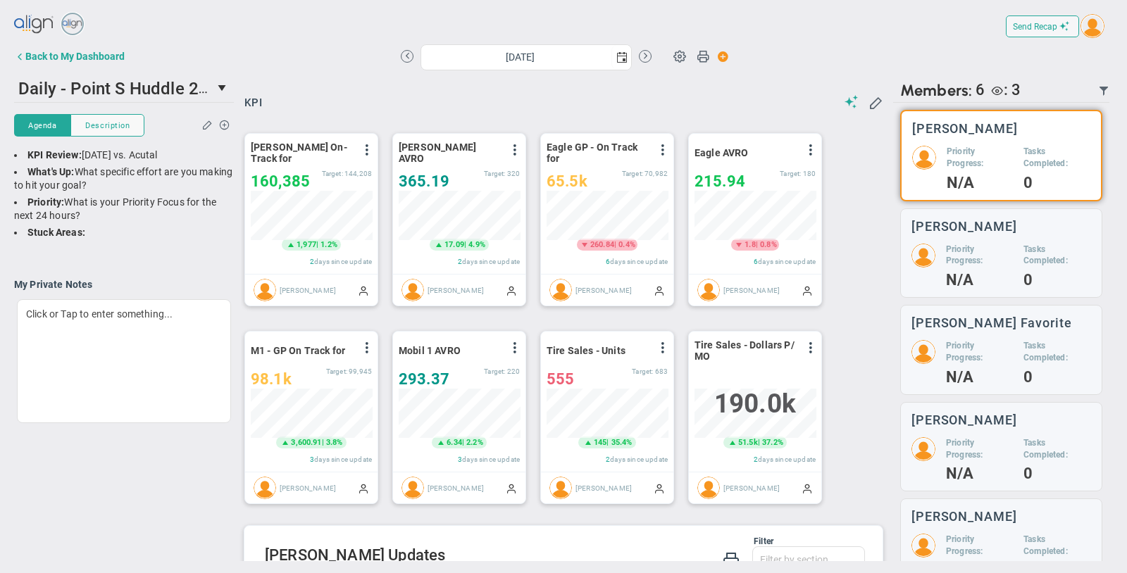
scroll to position [49, 121]
click at [811, 343] on span at bounding box center [810, 347] width 11 height 11
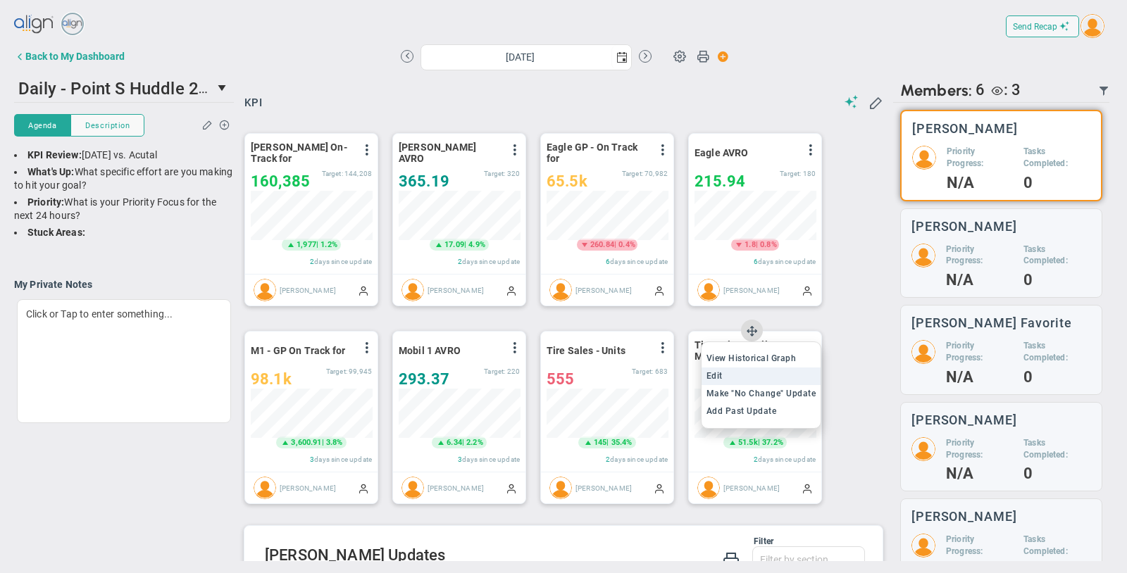
click at [750, 373] on li "Edit" at bounding box center [761, 377] width 120 height 18
type input "[DATE]"
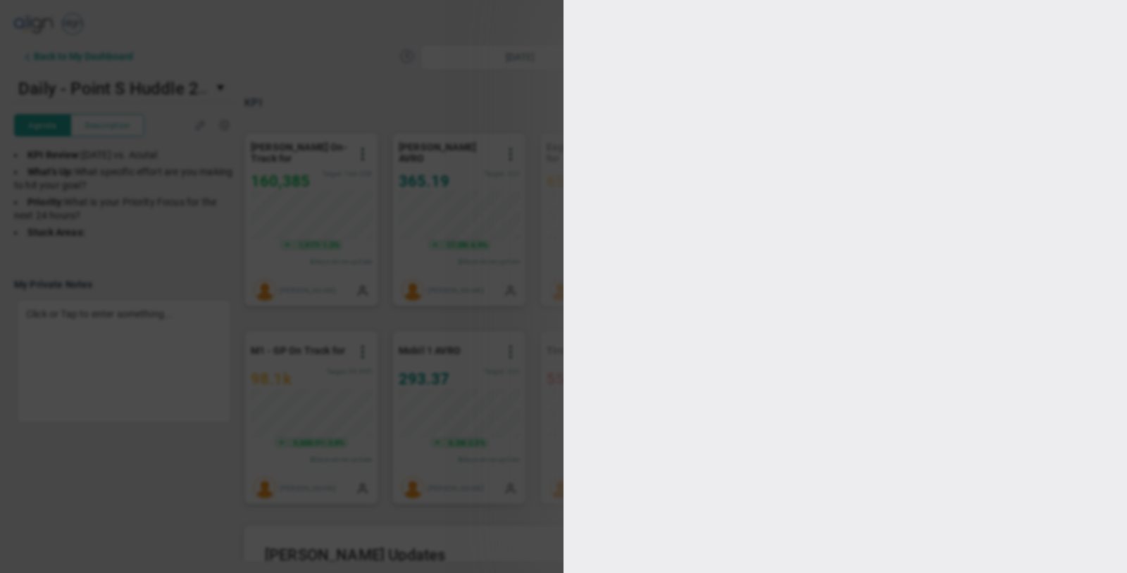
type input "[PERSON_NAME]"
checkbox input "true"
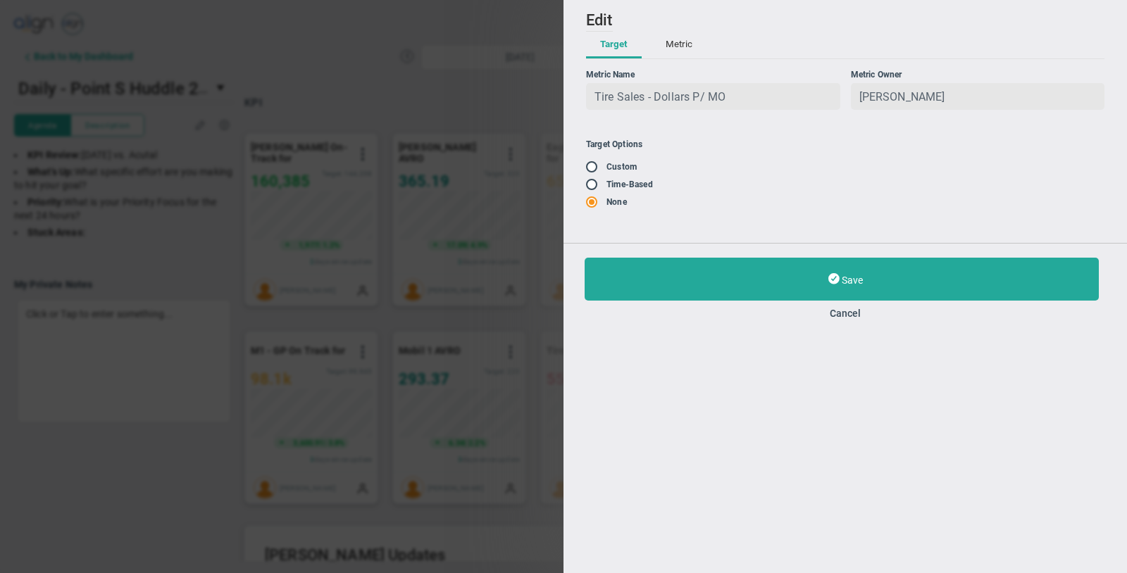
click at [594, 164] on input "radio" at bounding box center [596, 167] width 14 height 11
radio input "true"
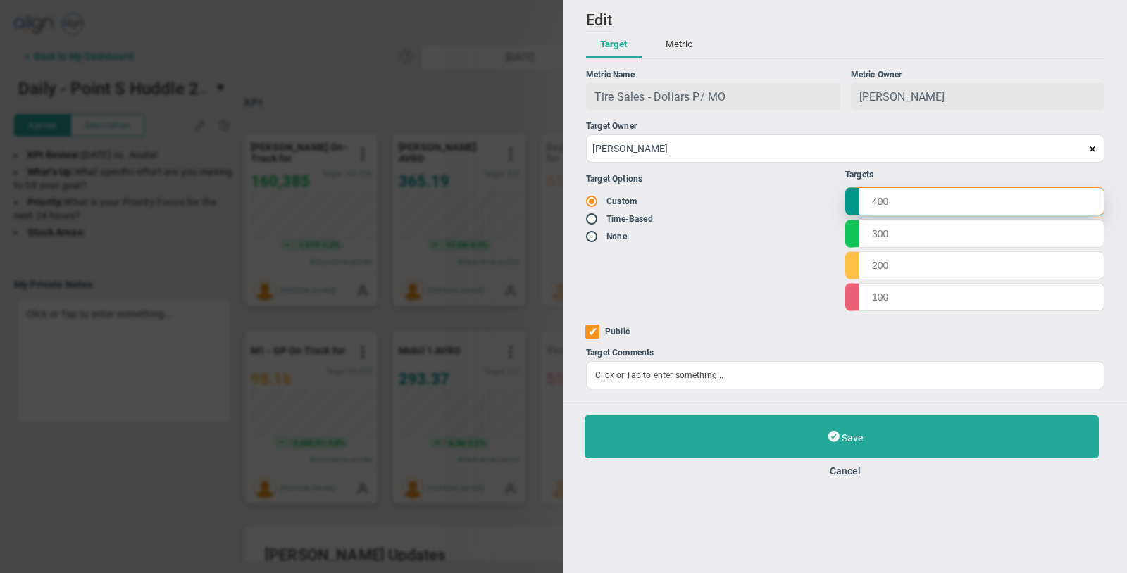
click at [936, 196] on input "text" at bounding box center [974, 201] width 259 height 28
type input "146628"
type input "136628"
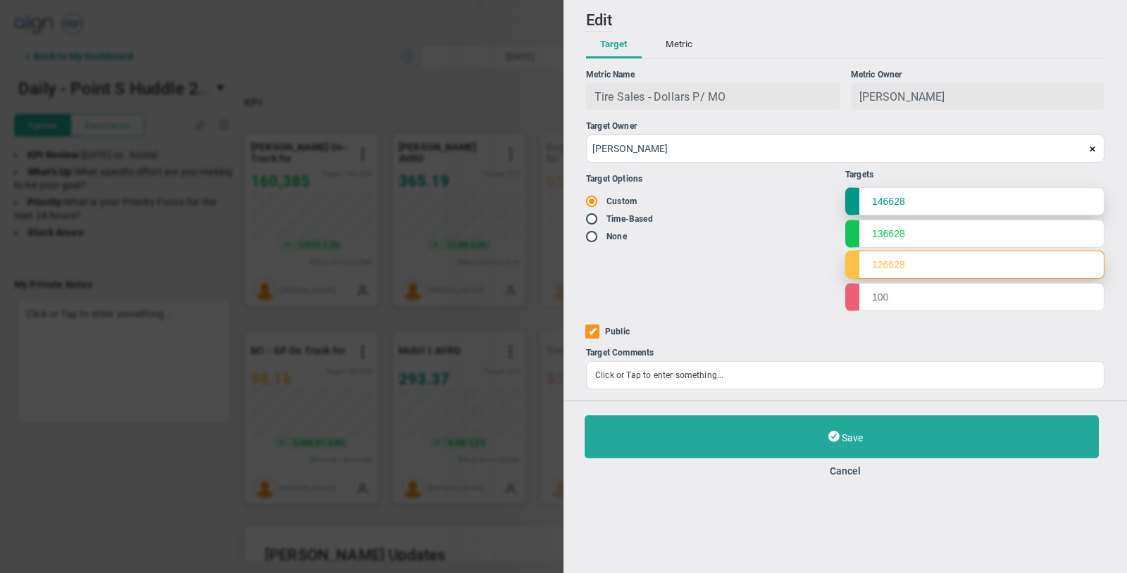
type input "126628"
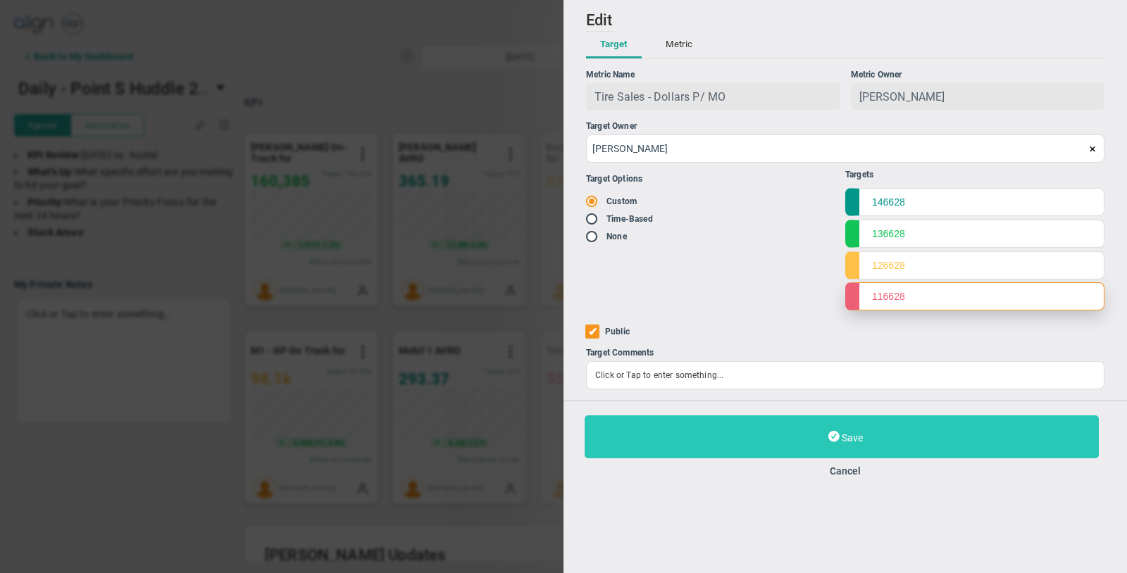
type input "116628"
click at [722, 439] on button "Save" at bounding box center [841, 436] width 514 height 43
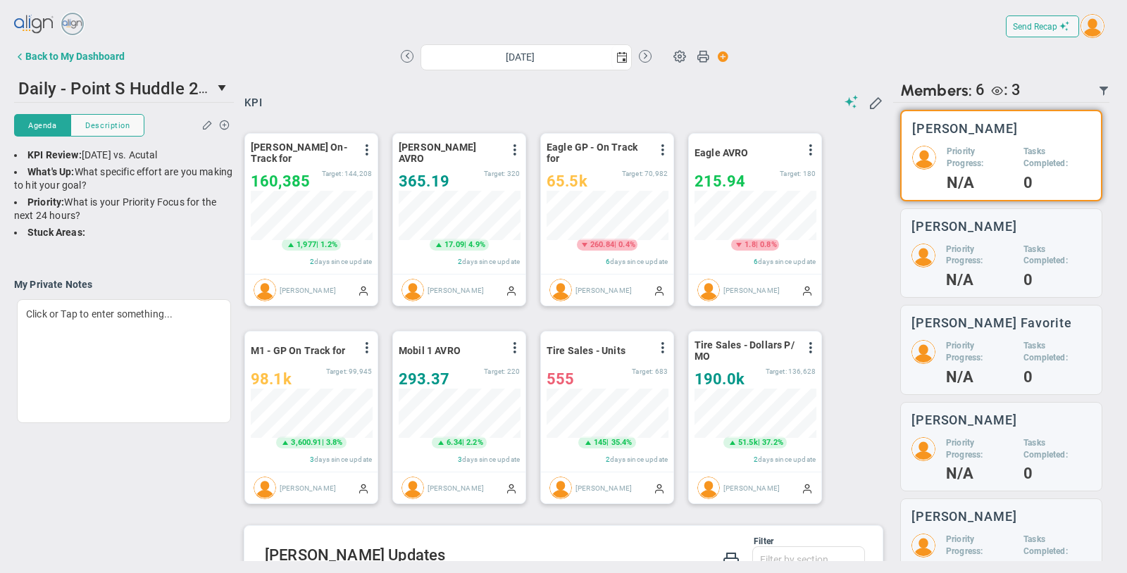
click at [667, 94] on div "KPI Add KPIs Track your most important Priorities, Targets, and Critical Number…" at bounding box center [563, 295] width 645 height 443
click at [649, 59] on div "[DATE]" at bounding box center [526, 56] width 251 height 25
click at [646, 52] on button at bounding box center [645, 56] width 13 height 13
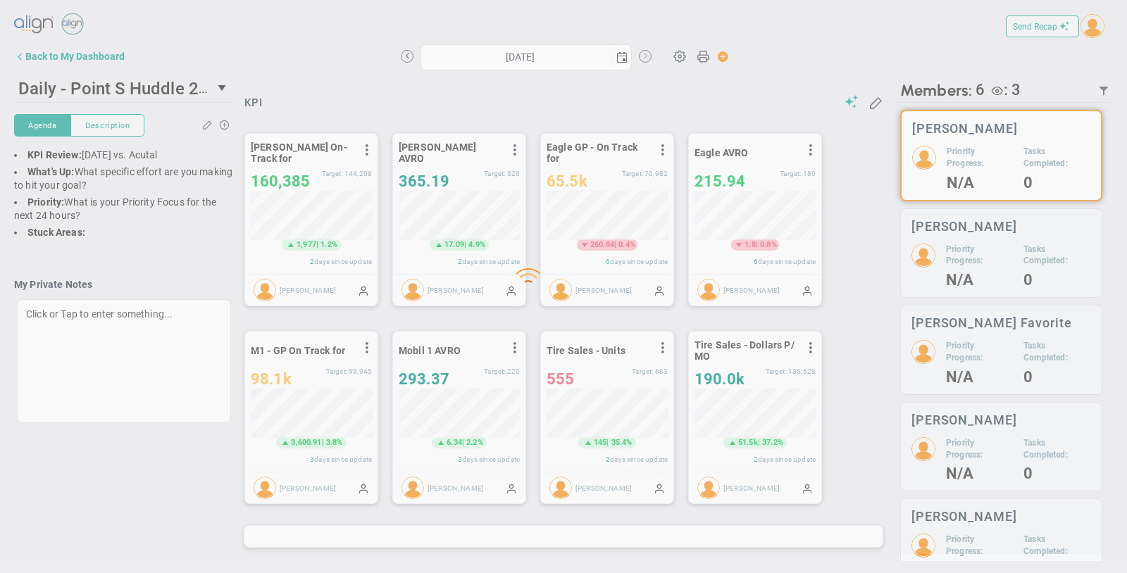
type input "[DATE]"
